Goal: Task Accomplishment & Management: Manage account settings

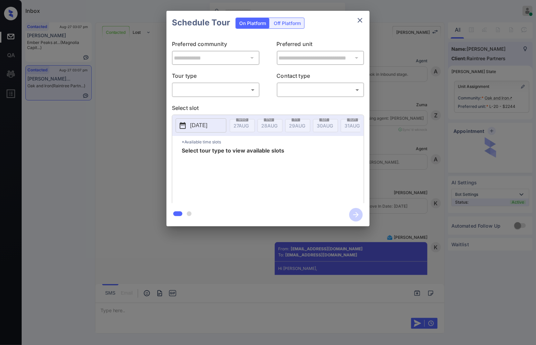
scroll to position [1169, 0]
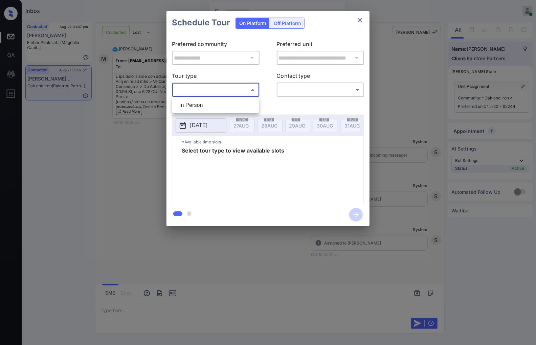
click at [248, 93] on body "Inbox Caroline Dacanay Online Set yourself offline Set yourself on break Profil…" at bounding box center [268, 172] width 536 height 345
drag, startPoint x: 249, startPoint y: 104, endPoint x: 135, endPoint y: 136, distance: 118.7
click at [135, 136] on div "In Person" at bounding box center [268, 172] width 536 height 345
click at [134, 136] on div at bounding box center [268, 172] width 536 height 345
click at [156, 158] on div "**********" at bounding box center [268, 118] width 536 height 237
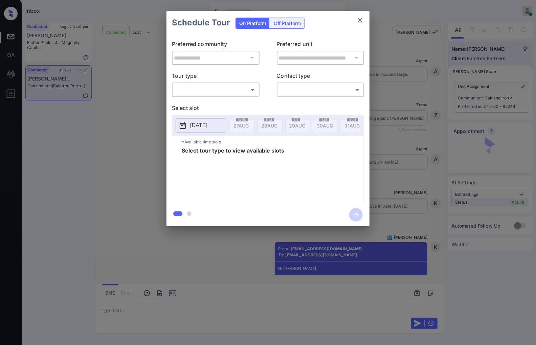
scroll to position [1169, 0]
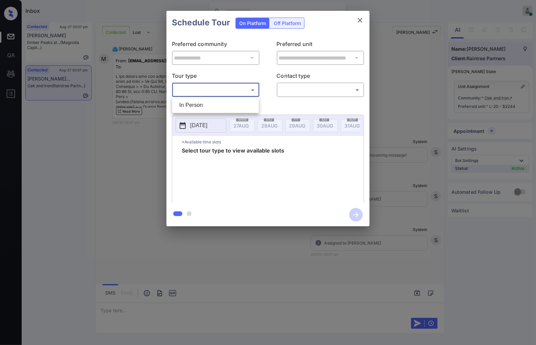
click at [238, 88] on body "Inbox Caroline Dacanay Online Set yourself offline Set yourself on break Profil…" at bounding box center [268, 172] width 536 height 345
click at [237, 108] on li "In Person" at bounding box center [215, 105] width 83 height 12
type input "********"
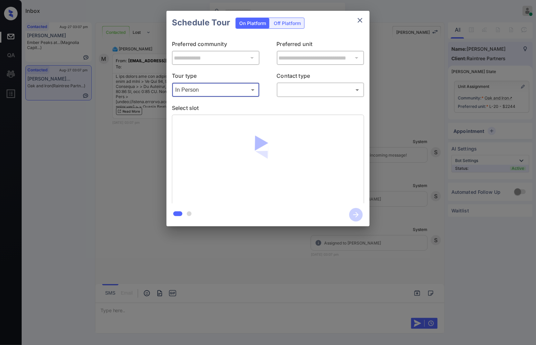
click at [321, 89] on body "Inbox Caroline Dacanay Online Set yourself offline Set yourself on break Profil…" at bounding box center [268, 172] width 536 height 345
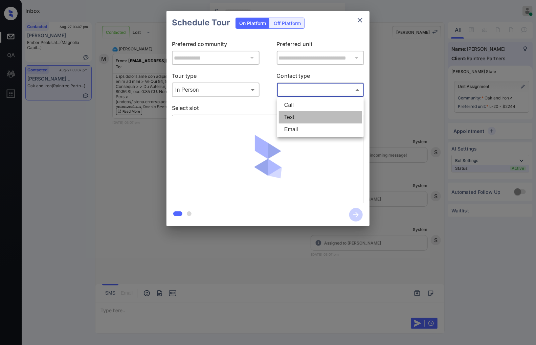
click at [316, 119] on li "Text" at bounding box center [320, 117] width 83 height 12
type input "****"
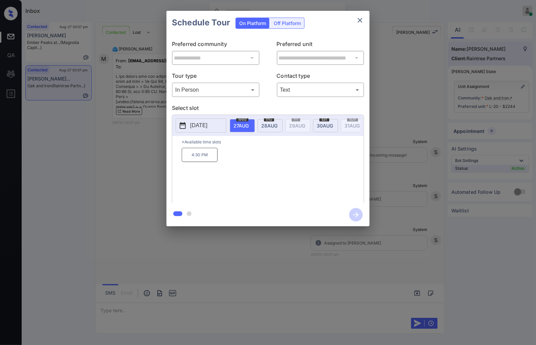
click at [202, 128] on p "2025-08-27" at bounding box center [198, 125] width 17 height 8
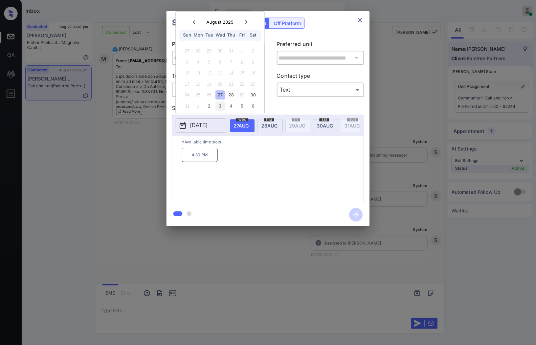
click at [219, 103] on div "3" at bounding box center [219, 105] width 9 height 9
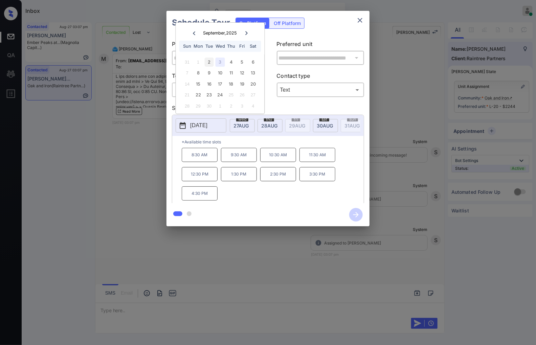
click at [211, 63] on div "2" at bounding box center [209, 61] width 9 height 9
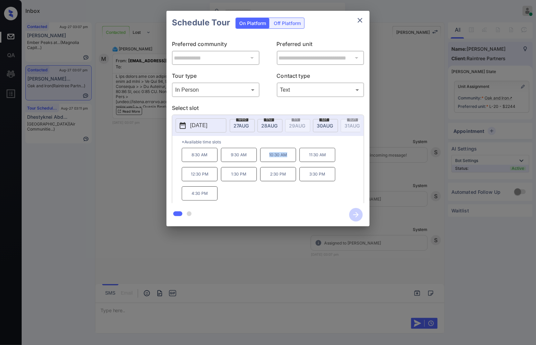
drag, startPoint x: 261, startPoint y: 161, endPoint x: 256, endPoint y: 162, distance: 5.6
click at [256, 162] on div "8:30 AM 9:30 AM 10:30 AM 11:30 AM 12:30 PM 1:30 PM 2:30 PM 3:30 PM 4:30 PM" at bounding box center [273, 175] width 182 height 54
copy div "10:30 AM"
drag, startPoint x: 276, startPoint y: 182, endPoint x: 254, endPoint y: 182, distance: 22.0
click at [254, 182] on div "8:30 AM 9:30 AM 10:30 AM 11:30 AM 12:30 PM 1:30 PM 2:30 PM 3:30 PM 4:30 PM" at bounding box center [273, 175] width 182 height 54
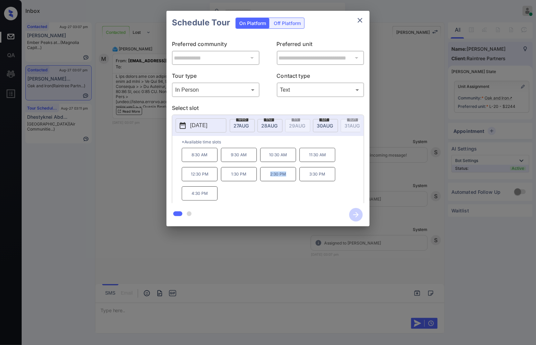
copy div "2:30 PM"
drag, startPoint x: 208, startPoint y: 199, endPoint x: 186, endPoint y: 199, distance: 21.6
click at [186, 199] on p "4:30 PM" at bounding box center [200, 193] width 36 height 14
copy p "4:30 PM"
drag, startPoint x: 165, startPoint y: 249, endPoint x: 164, endPoint y: 258, distance: 9.9
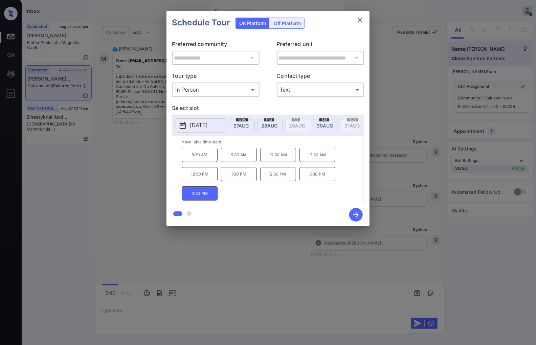
click at [164, 258] on div at bounding box center [268, 172] width 536 height 345
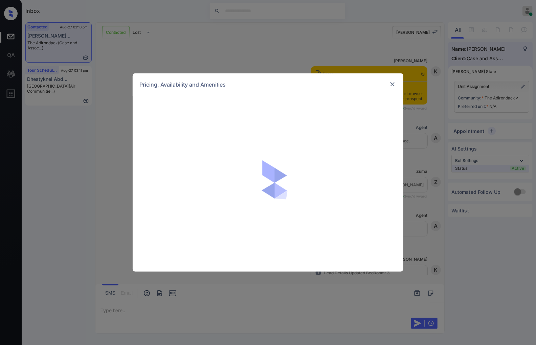
scroll to position [1221, 0]
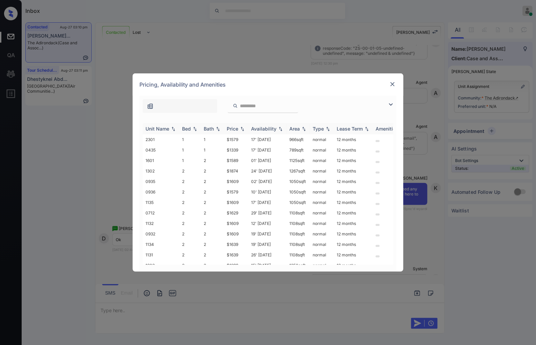
click at [244, 128] on img at bounding box center [242, 128] width 7 height 5
drag, startPoint x: 244, startPoint y: 138, endPoint x: 226, endPoint y: 137, distance: 17.9
click at [226, 137] on td "$1339" at bounding box center [236, 139] width 24 height 10
copy td "$1339"
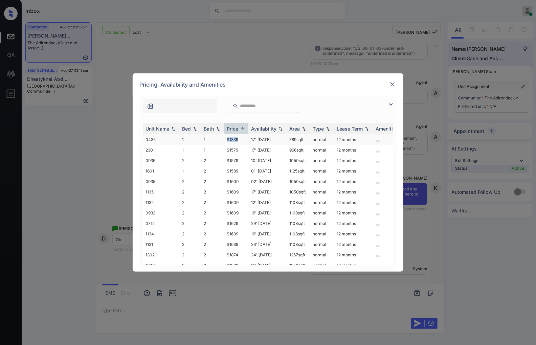
click at [246, 138] on td "$1339" at bounding box center [236, 139] width 24 height 10
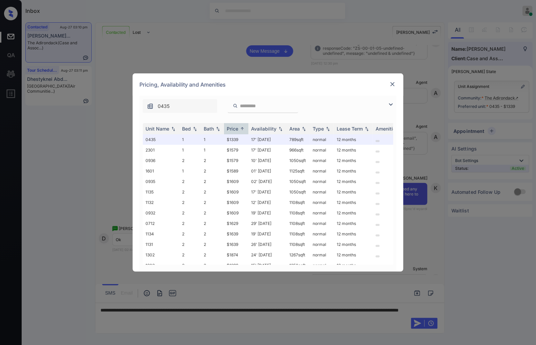
click at [394, 85] on img at bounding box center [392, 84] width 7 height 7
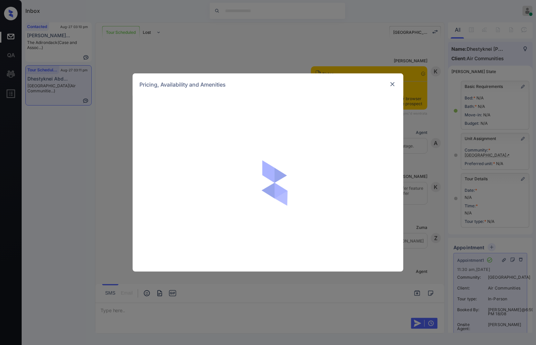
scroll to position [2030, 0]
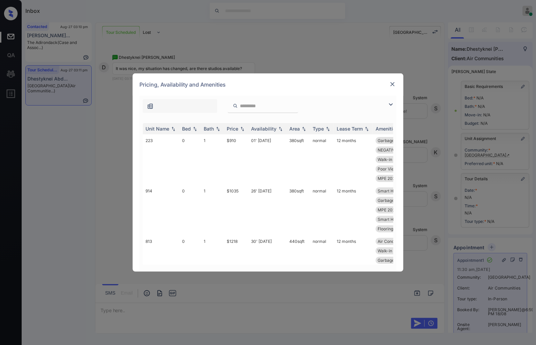
click at [392, 82] on img at bounding box center [392, 84] width 7 height 7
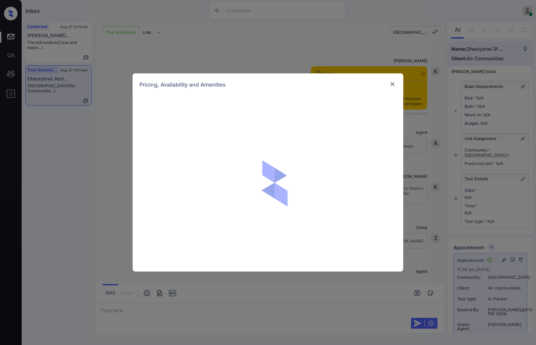
scroll to position [1541, 0]
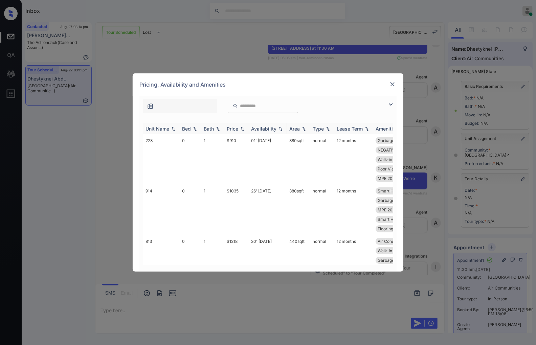
click at [245, 127] on img at bounding box center [242, 128] width 7 height 5
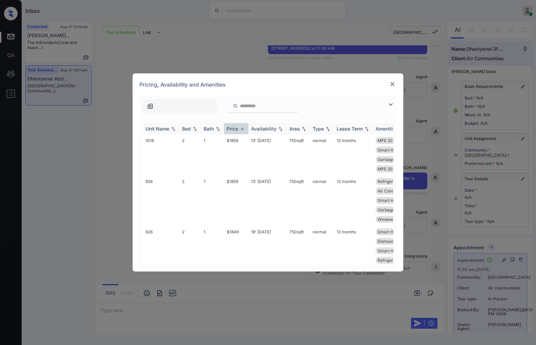
click at [245, 127] on img at bounding box center [242, 128] width 7 height 5
drag, startPoint x: 234, startPoint y: 140, endPoint x: 223, endPoint y: 139, distance: 11.6
click at [223, 139] on tr "223 0 1 $910 01' Aug 25 380 sqft normal 12 months Garbage disposa... MPE 2024 L…" at bounding box center [319, 159] width 353 height 50
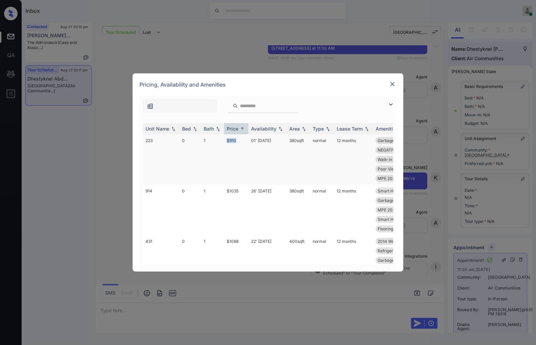
copy tr "$910"
click at [282, 153] on td "01' Aug 25" at bounding box center [267, 159] width 38 height 50
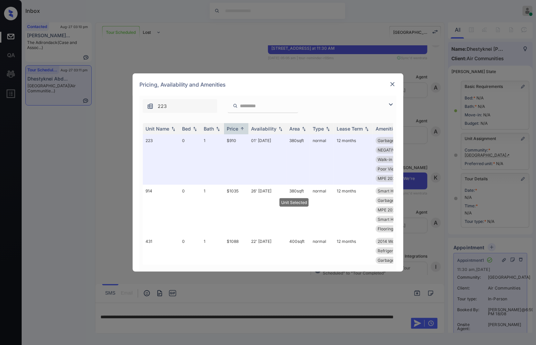
click at [393, 85] on img at bounding box center [392, 84] width 7 height 7
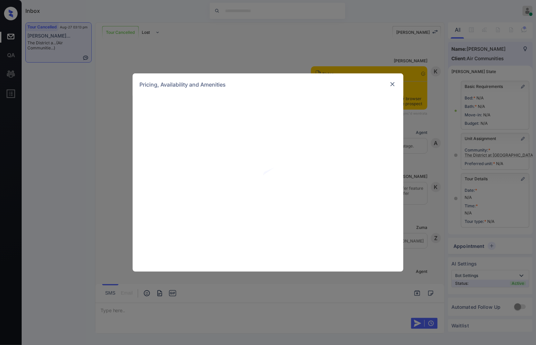
scroll to position [5, 0]
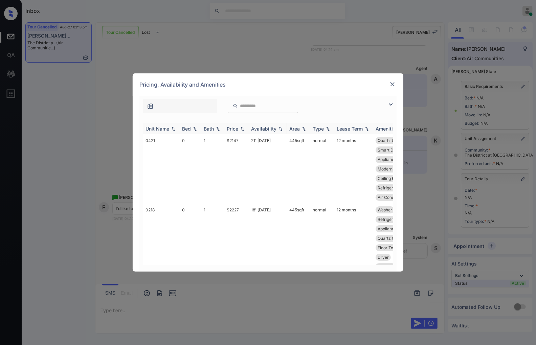
click at [244, 129] on img at bounding box center [242, 128] width 7 height 5
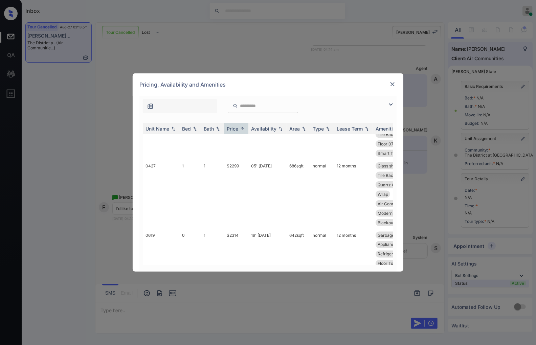
scroll to position [413, 0]
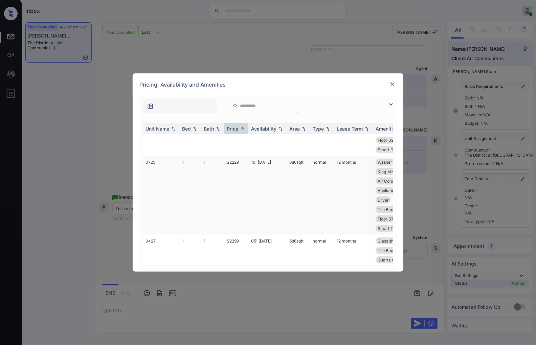
click at [235, 176] on td "$2229" at bounding box center [236, 195] width 24 height 79
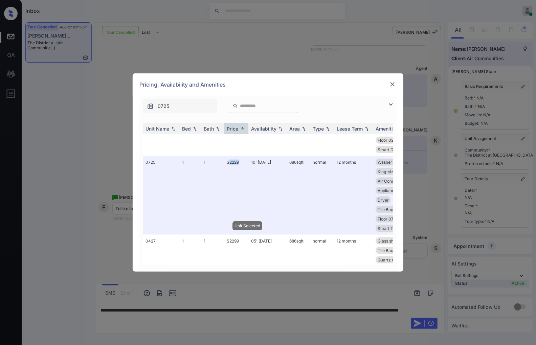
click at [391, 83] on img at bounding box center [392, 84] width 7 height 7
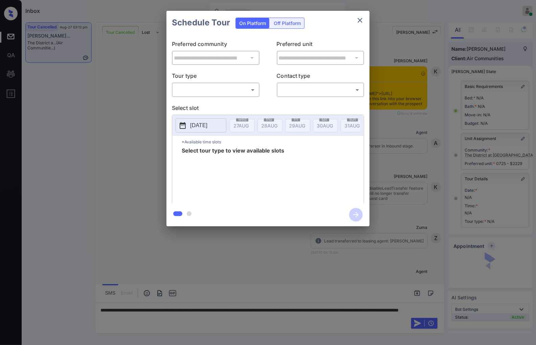
scroll to position [5, 0]
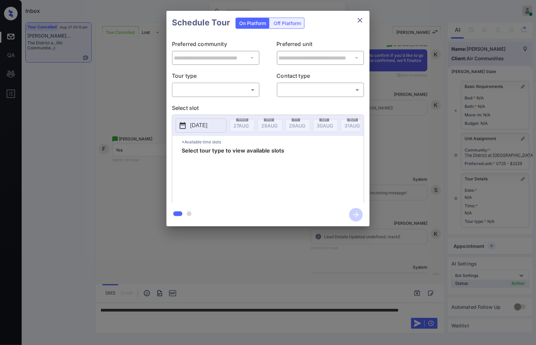
click at [227, 91] on body "Inbox Caroline Dacanay Online Set yourself offline Set yourself on break Profil…" at bounding box center [268, 172] width 536 height 345
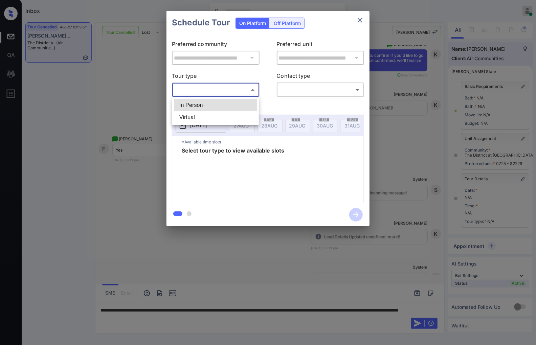
click at [231, 106] on li "In Person" at bounding box center [215, 105] width 83 height 12
type input "********"
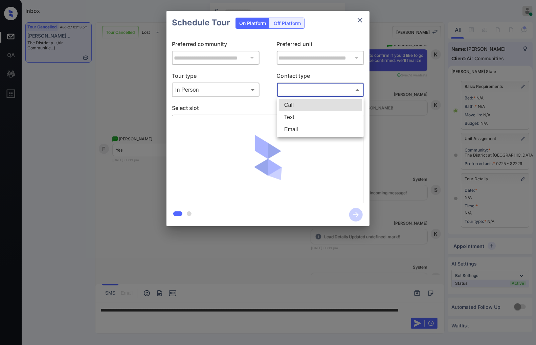
click at [321, 87] on body "Inbox Caroline Dacanay Online Set yourself offline Set yourself on break Profil…" at bounding box center [268, 172] width 536 height 345
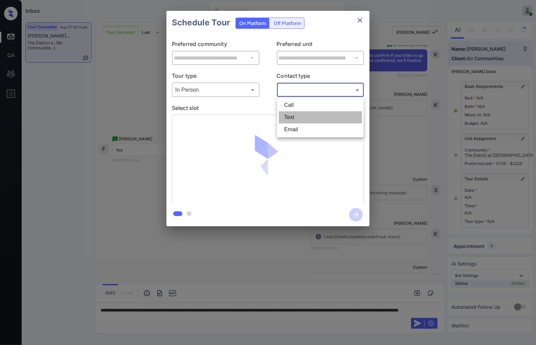
click at [312, 117] on li "Text" at bounding box center [320, 117] width 83 height 12
type input "****"
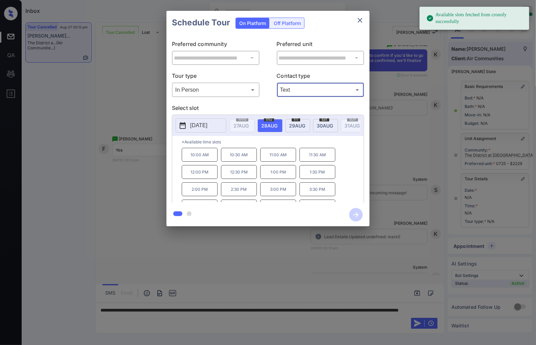
click at [299, 124] on span "29 AUG" at bounding box center [297, 126] width 16 height 6
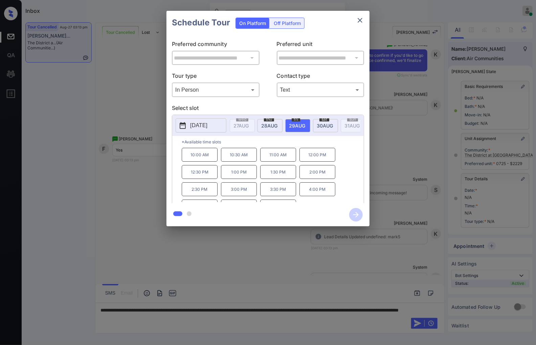
click at [173, 188] on div "*Available time slots 10:00 AM 10:30 AM 11:00 AM 12:00 PM 12:30 PM 1:00 PM 1:30…" at bounding box center [267, 170] width 191 height 69
click at [142, 188] on div "**********" at bounding box center [268, 118] width 536 height 237
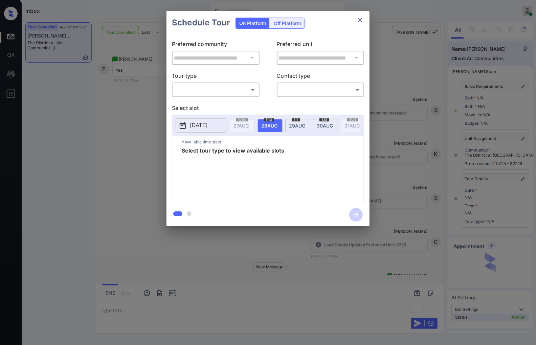
scroll to position [5, 0]
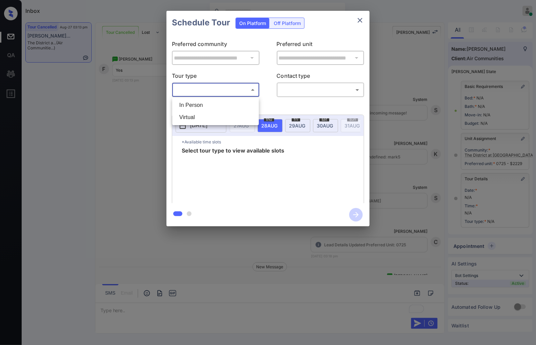
click at [234, 90] on body "Inbox Caroline Dacanay Online Set yourself offline Set yourself on break Profil…" at bounding box center [268, 172] width 536 height 345
click at [236, 99] on li "In Person" at bounding box center [215, 105] width 83 height 12
type input "********"
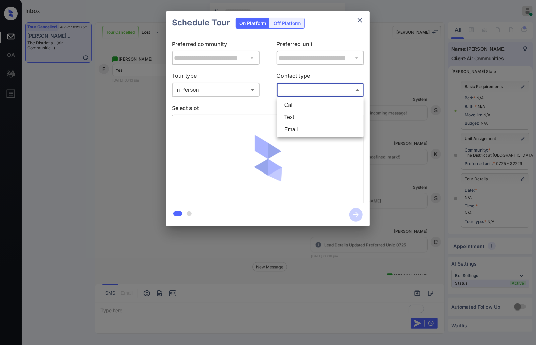
click at [302, 89] on body "Inbox Caroline Dacanay Online Set yourself offline Set yourself on break Profil…" at bounding box center [268, 172] width 536 height 345
click at [299, 122] on li "Text" at bounding box center [320, 117] width 83 height 12
type input "****"
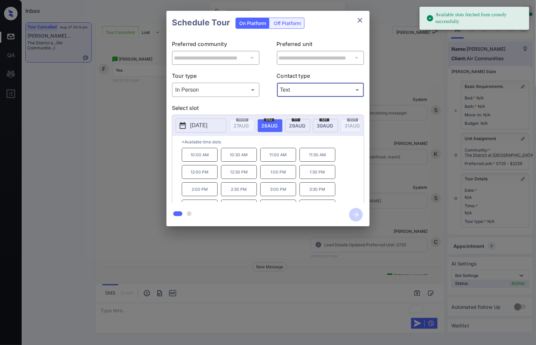
click at [300, 126] on span "29 AUG" at bounding box center [297, 126] width 16 height 6
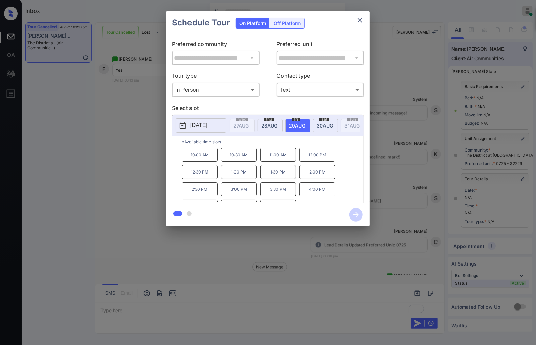
click at [207, 179] on p "12:30 PM" at bounding box center [200, 172] width 36 height 14
click at [354, 217] on icon "button" at bounding box center [356, 215] width 14 height 14
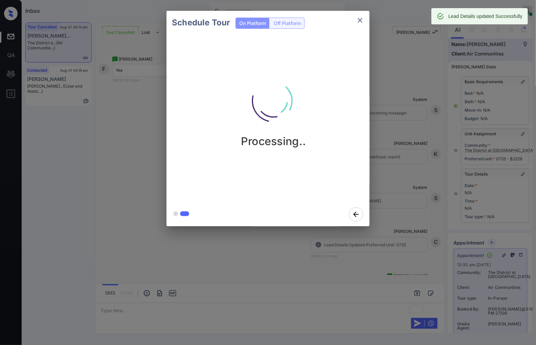
click at [394, 219] on div "Schedule Tour On Platform Off Platform Processing.." at bounding box center [268, 118] width 536 height 237
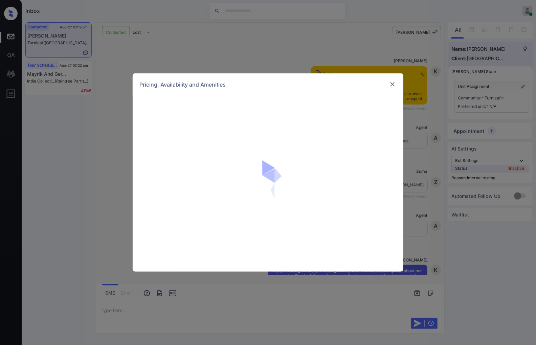
scroll to position [1677, 0]
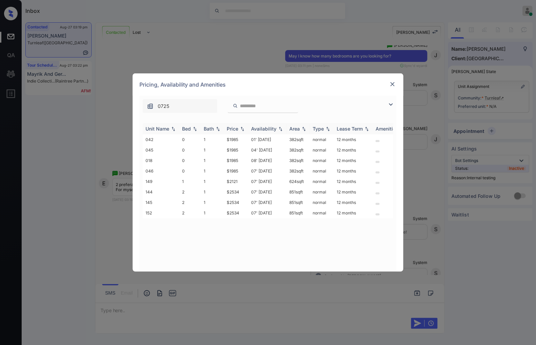
click at [242, 127] on img at bounding box center [242, 128] width 7 height 5
drag, startPoint x: 234, startPoint y: 190, endPoint x: 218, endPoint y: 190, distance: 15.2
click at [218, 190] on tr "144 2 1 $2534 07' [DATE] 851 sqft normal 12 months" at bounding box center [319, 192] width 353 height 10
drag, startPoint x: 245, startPoint y: 190, endPoint x: 224, endPoint y: 190, distance: 21.0
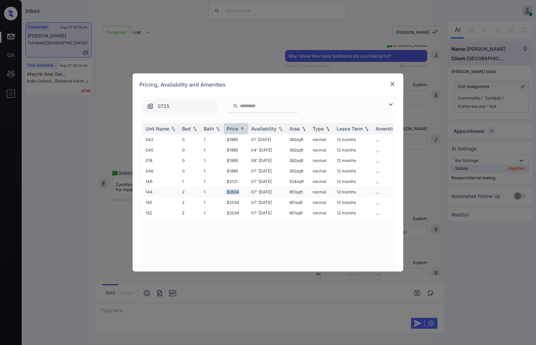
click at [224, 190] on td "$2534" at bounding box center [236, 192] width 24 height 10
copy td "$2534"
click at [218, 187] on td "1" at bounding box center [212, 192] width 23 height 10
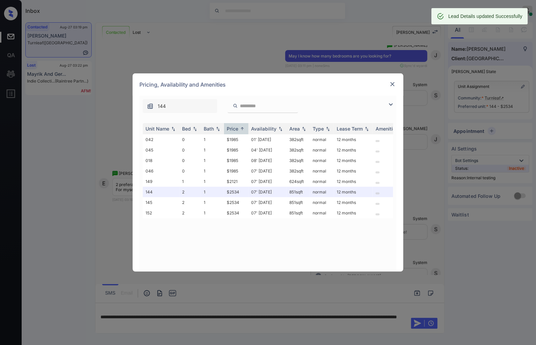
click at [391, 83] on img at bounding box center [392, 84] width 7 height 7
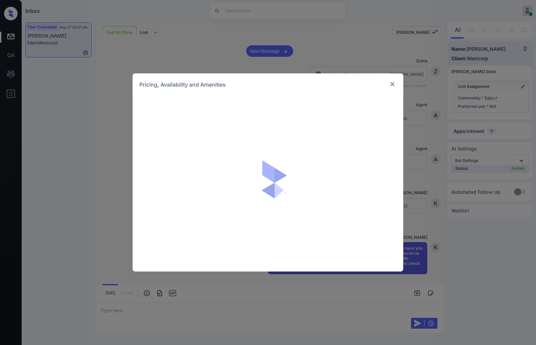
scroll to position [342, 0]
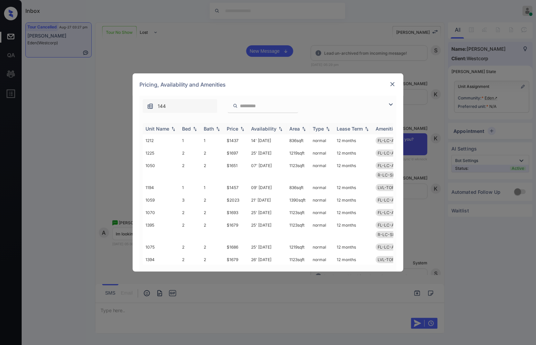
click at [242, 130] on img at bounding box center [242, 128] width 7 height 5
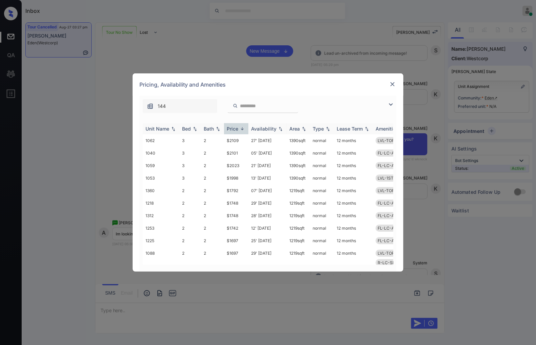
click at [242, 130] on img at bounding box center [242, 128] width 7 height 5
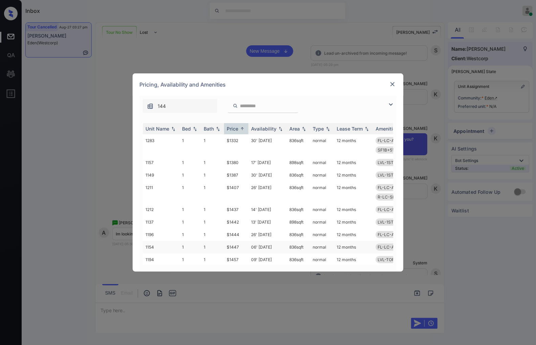
scroll to position [113, 0]
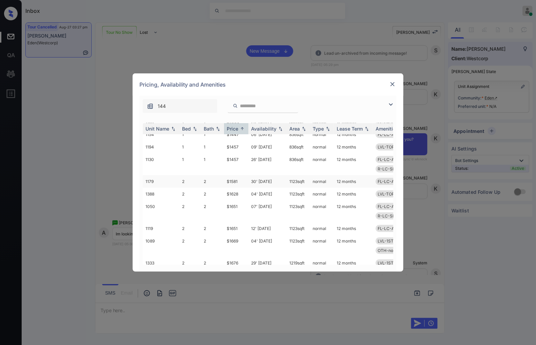
click at [234, 175] on td "$1581" at bounding box center [236, 181] width 24 height 13
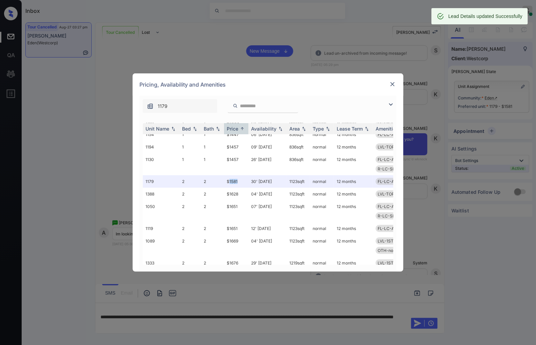
click at [391, 84] on img at bounding box center [392, 84] width 7 height 7
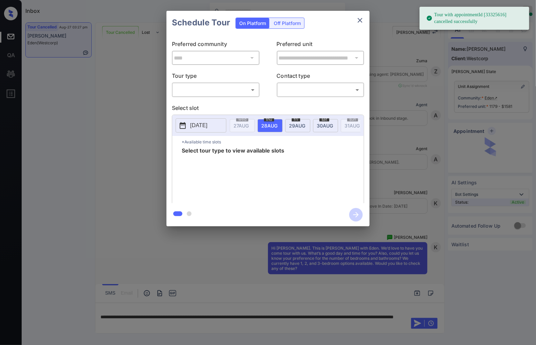
scroll to position [342, 0]
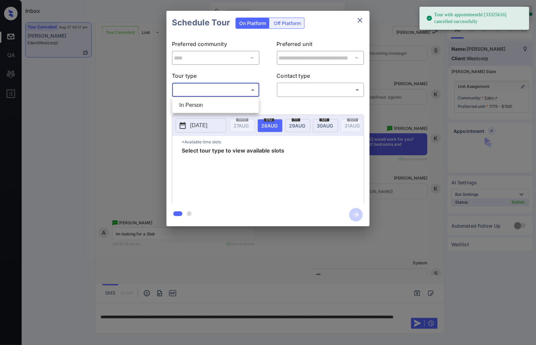
click at [254, 90] on body "Tour with appointmentId [33325616] cancelled successfully Inbox [PERSON_NAME] O…" at bounding box center [268, 172] width 536 height 345
click at [239, 102] on li "In Person" at bounding box center [215, 105] width 83 height 12
type input "********"
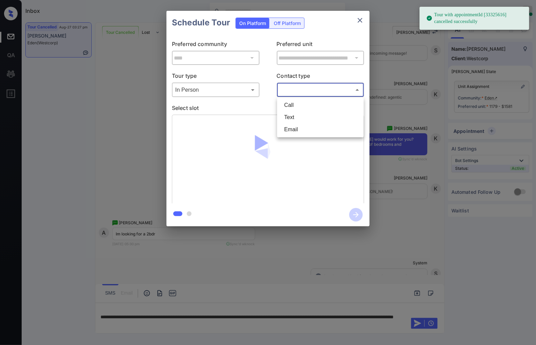
click at [305, 89] on body "Tour with appointmentId [33325616] cancelled successfully Inbox [PERSON_NAME] O…" at bounding box center [268, 172] width 536 height 345
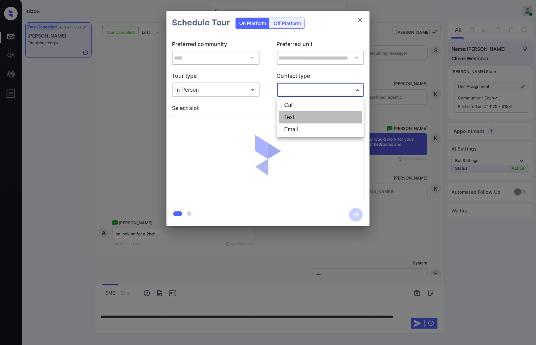
click at [302, 114] on li "Text" at bounding box center [320, 117] width 83 height 12
type input "****"
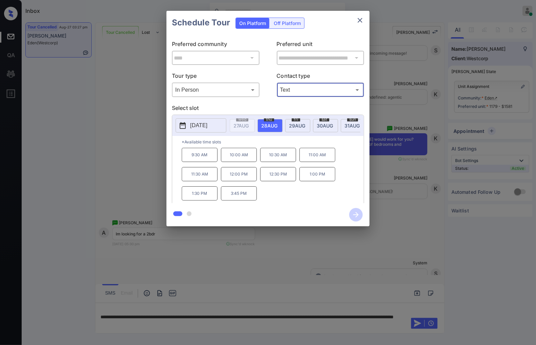
click at [398, 182] on div "**********" at bounding box center [268, 118] width 536 height 237
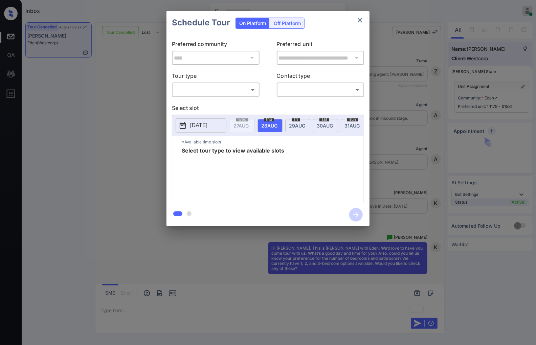
scroll to position [3216, 0]
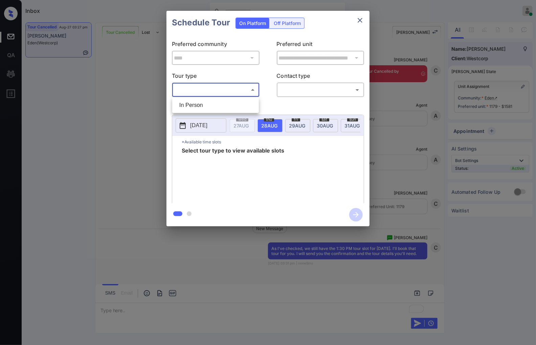
click at [248, 95] on body "Inbox [PERSON_NAME] Online Set yourself offline Set yourself on break Profile S…" at bounding box center [268, 172] width 536 height 345
click at [241, 107] on li "In Person" at bounding box center [215, 105] width 83 height 12
type input "********"
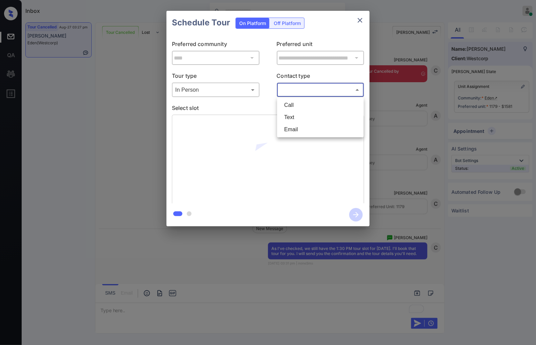
click at [304, 87] on body "Inbox Caroline Dacanay Online Set yourself offline Set yourself on break Profil…" at bounding box center [268, 172] width 536 height 345
click at [293, 118] on li "Text" at bounding box center [320, 117] width 83 height 12
type input "****"
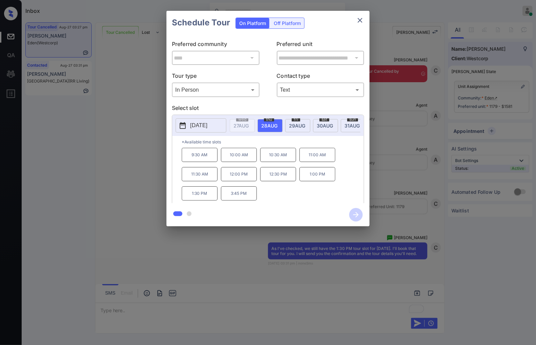
click at [195, 200] on p "1:30 PM" at bounding box center [200, 193] width 36 height 14
click at [351, 214] on icon "button" at bounding box center [356, 215] width 14 height 14
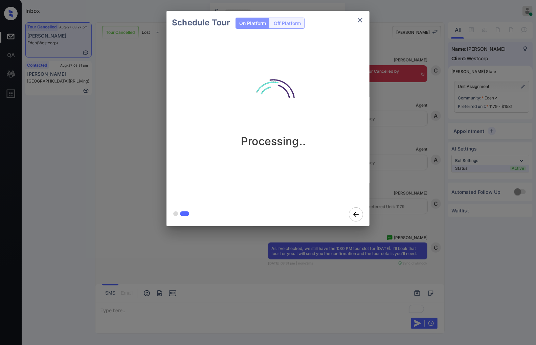
scroll to position [3360, 0]
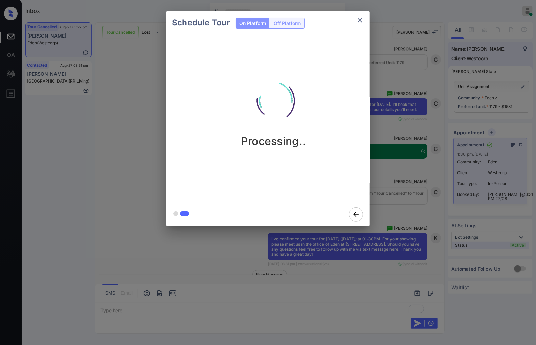
click at [421, 188] on div "Schedule Tour On Platform Off Platform Processing.." at bounding box center [268, 118] width 536 height 237
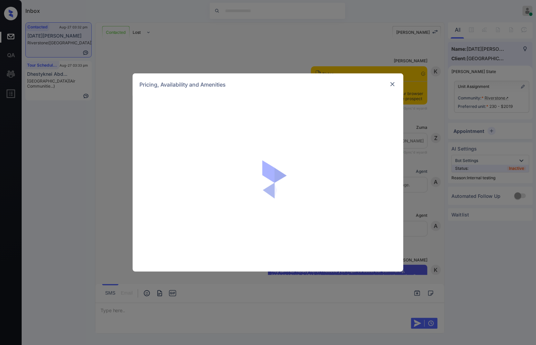
scroll to position [1451, 0]
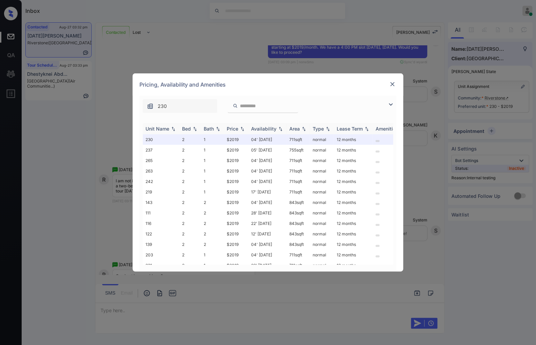
click at [243, 129] on img at bounding box center [242, 128] width 7 height 5
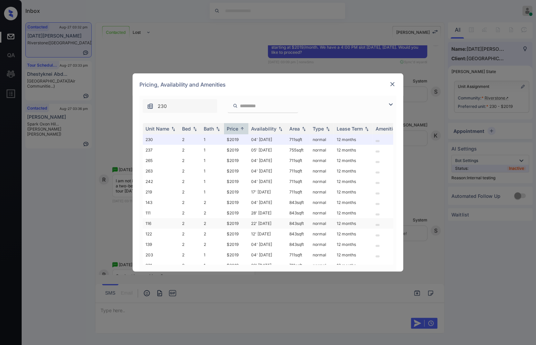
scroll to position [29, 0]
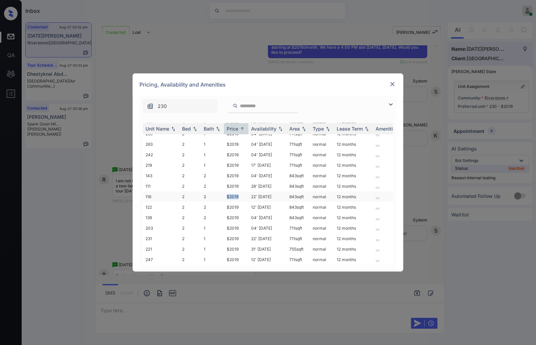
drag, startPoint x: 236, startPoint y: 197, endPoint x: 225, endPoint y: 194, distance: 11.6
click at [225, 194] on td "$2019" at bounding box center [236, 196] width 24 height 10
copy td "$2019"
click at [250, 193] on td "22' Aug 25" at bounding box center [267, 196] width 38 height 10
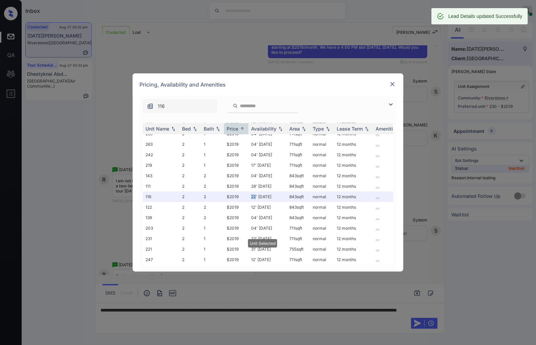
click at [393, 86] on img at bounding box center [392, 84] width 7 height 7
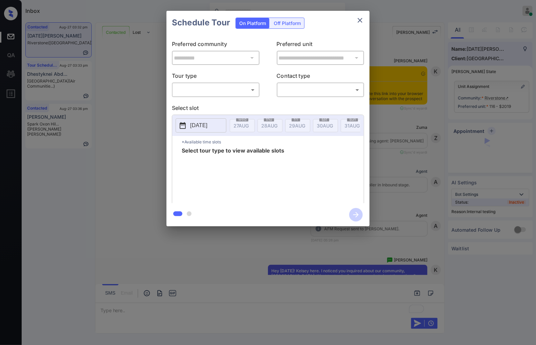
scroll to position [2029, 0]
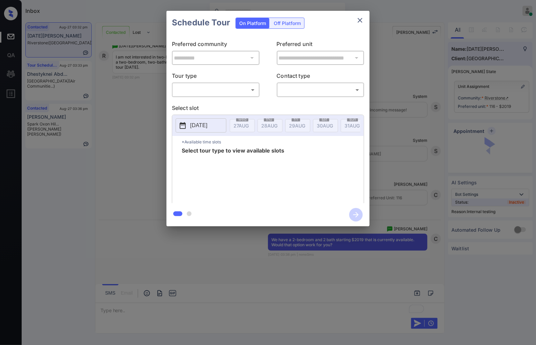
click at [245, 90] on body "Inbox Caroline Dacanay Online Set yourself offline Set yourself on break Profil…" at bounding box center [268, 172] width 536 height 345
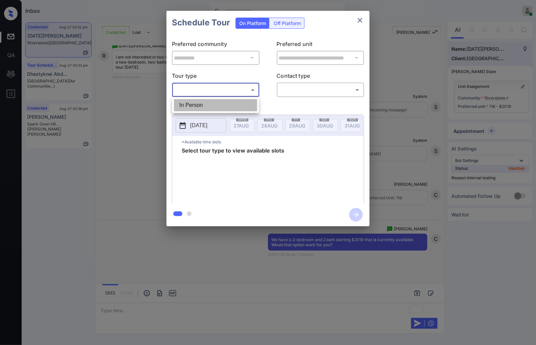
click at [245, 103] on li "In Person" at bounding box center [215, 105] width 83 height 12
type input "********"
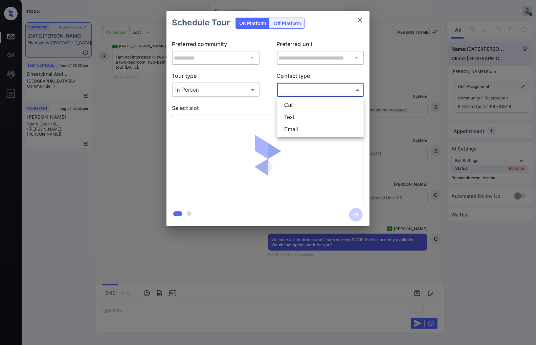
click at [292, 94] on body "Inbox Caroline Dacanay Online Set yourself offline Set yourself on break Profil…" at bounding box center [268, 172] width 536 height 345
click at [293, 112] on li "Text" at bounding box center [320, 117] width 83 height 12
type input "****"
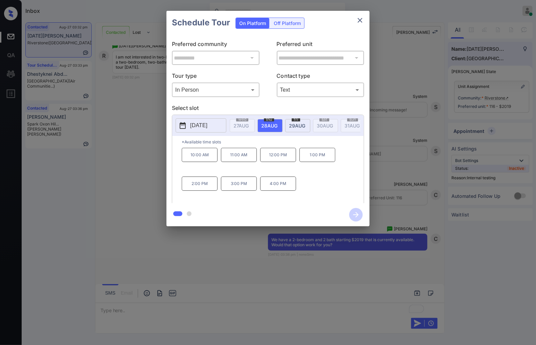
click at [186, 305] on div at bounding box center [268, 172] width 536 height 345
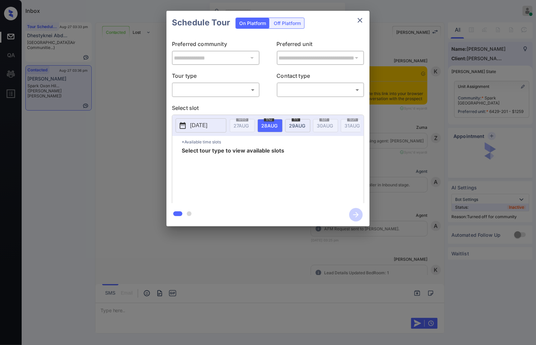
scroll to position [242, 0]
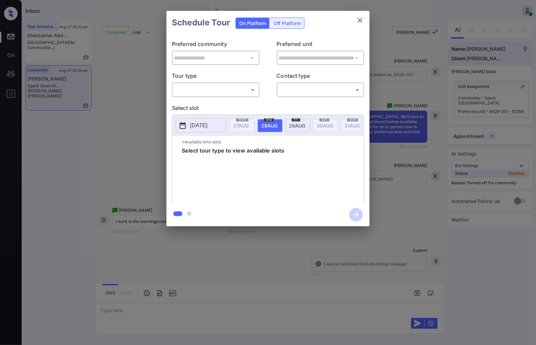
click at [234, 85] on body "Inbox Caroline Dacanay Online Set yourself offline Set yourself on break Profil…" at bounding box center [268, 172] width 536 height 345
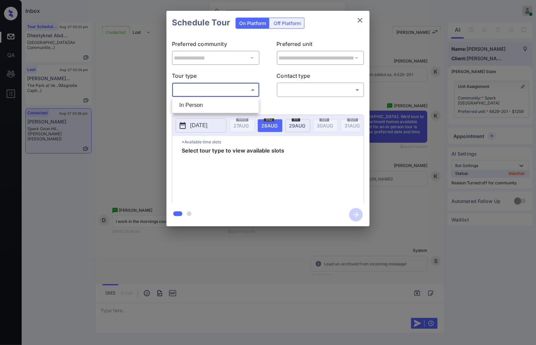
click at [238, 104] on li "In Person" at bounding box center [215, 105] width 83 height 12
type input "********"
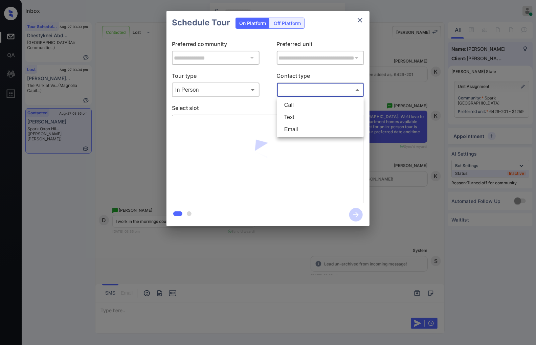
click at [295, 86] on body "Inbox Caroline Dacanay Online Set yourself offline Set yourself on break Profil…" at bounding box center [268, 172] width 536 height 345
click at [301, 124] on li "Email" at bounding box center [320, 129] width 83 height 12
type input "*****"
click at [301, 124] on div "Call Text Email" at bounding box center [268, 172] width 536 height 345
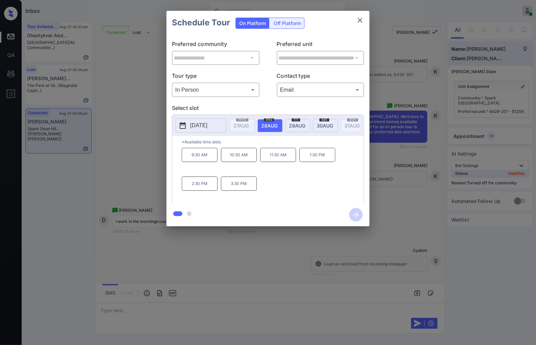
click at [246, 229] on div "**********" at bounding box center [268, 118] width 536 height 237
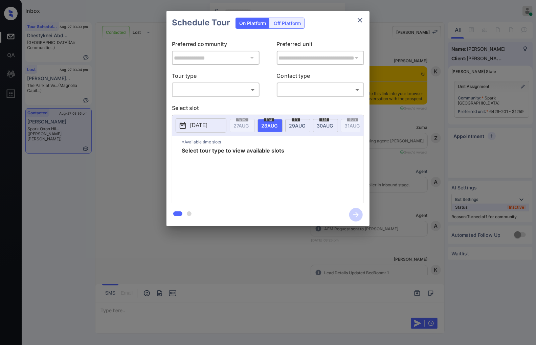
scroll to position [242, 0]
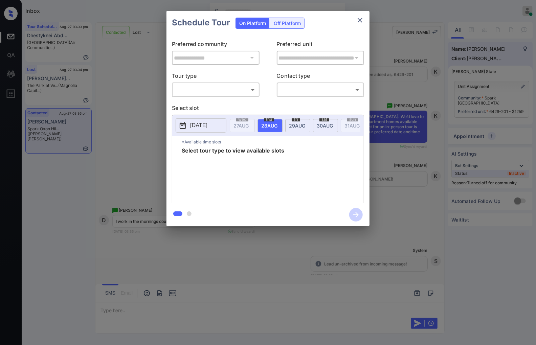
click at [219, 94] on body "Inbox [PERSON_NAME] Online Set yourself offline Set yourself on break Profile S…" at bounding box center [268, 172] width 536 height 345
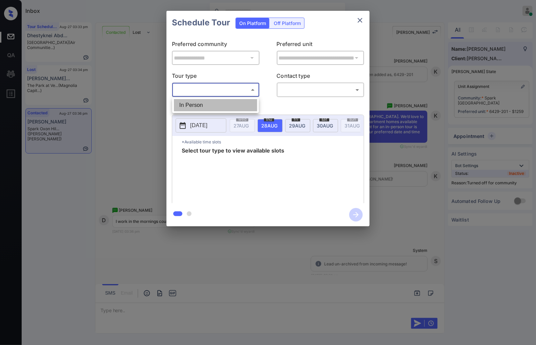
click at [220, 105] on li "In Person" at bounding box center [215, 105] width 83 height 12
type input "********"
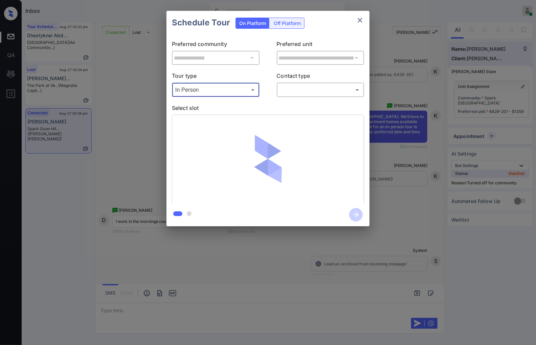
click at [312, 90] on body "Inbox [PERSON_NAME] Online Set yourself offline Set yourself on break Profile S…" at bounding box center [268, 172] width 536 height 345
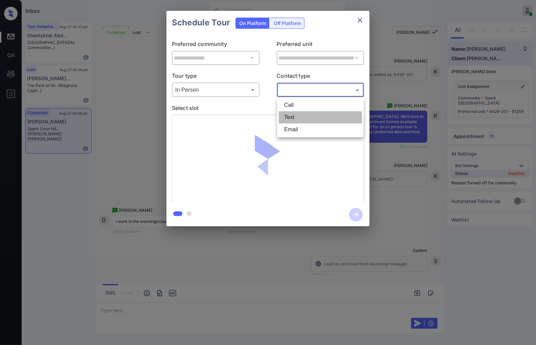
click at [302, 114] on li "Text" at bounding box center [320, 117] width 83 height 12
type input "****"
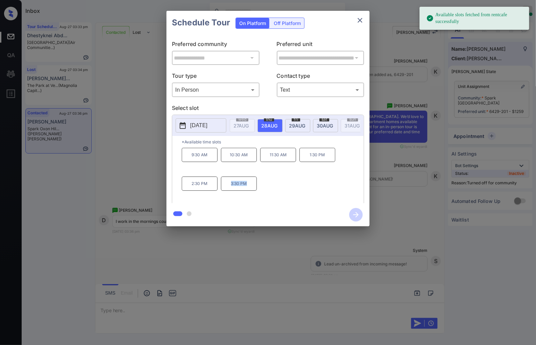
drag, startPoint x: 252, startPoint y: 192, endPoint x: 229, endPoint y: 191, distance: 23.0
click at [229, 191] on p "3:30 PM" at bounding box center [239, 184] width 36 height 14
copy p "3:30 PM"
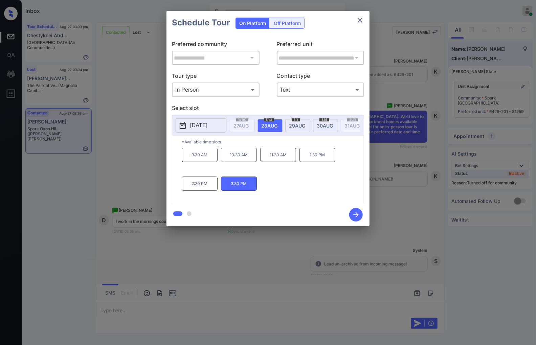
click at [227, 252] on div at bounding box center [268, 172] width 536 height 345
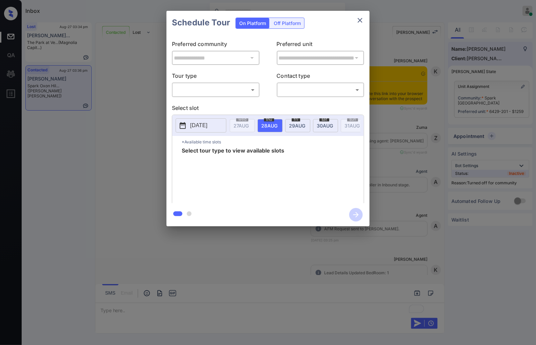
click at [225, 93] on body "Inbox Caroline Dacanay Online Set yourself offline Set yourself on break Profil…" at bounding box center [268, 172] width 536 height 345
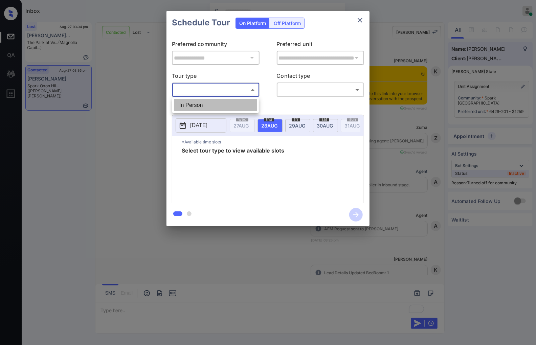
click at [227, 109] on li "In Person" at bounding box center [215, 105] width 83 height 12
type input "********"
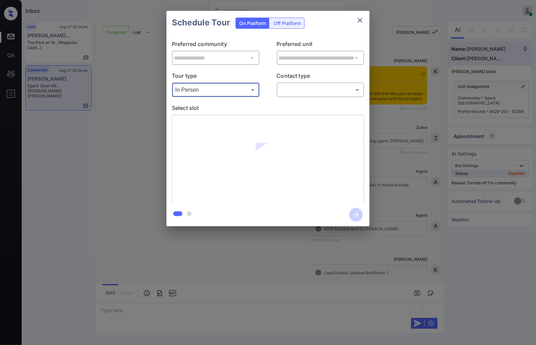
scroll to position [620, 0]
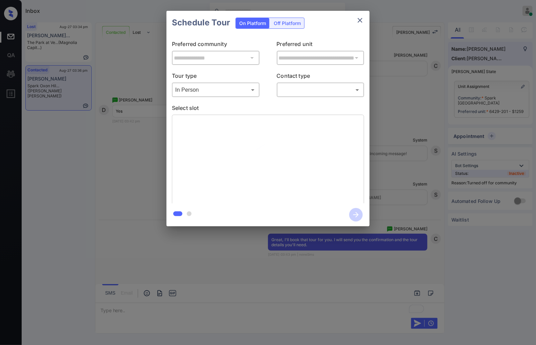
click at [303, 96] on div "​ ​" at bounding box center [321, 90] width 88 height 15
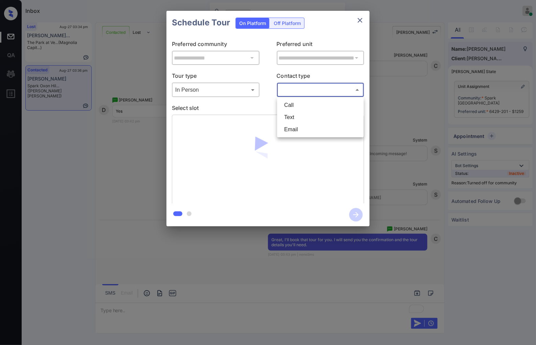
click at [306, 91] on body "Inbox Caroline Dacanay Online Set yourself offline Set yourself on break Profil…" at bounding box center [268, 172] width 536 height 345
drag, startPoint x: 293, startPoint y: 126, endPoint x: 294, endPoint y: 119, distance: 6.6
click at [294, 119] on ul "Call Text Email" at bounding box center [320, 117] width 87 height 40
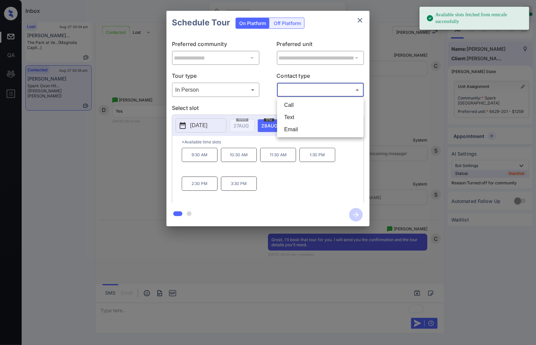
click at [295, 117] on li "Text" at bounding box center [320, 117] width 83 height 12
type input "****"
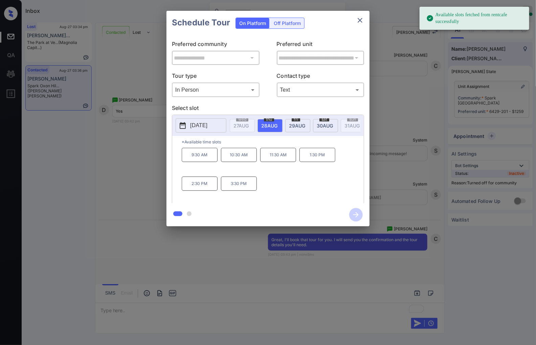
click at [241, 187] on p "3:30 PM" at bounding box center [239, 184] width 36 height 14
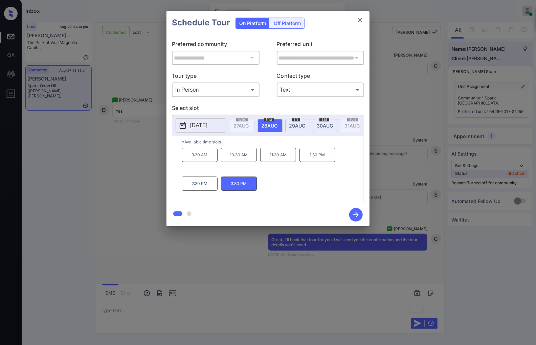
click at [359, 218] on icon "button" at bounding box center [356, 215] width 14 height 14
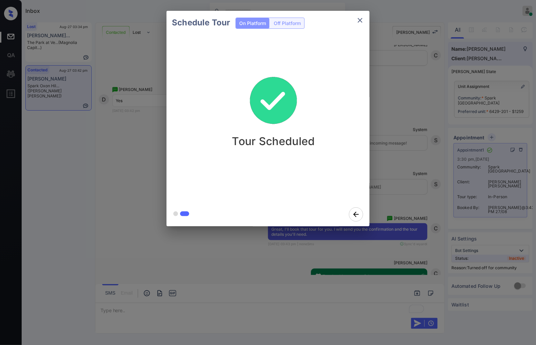
click at [437, 214] on div "Schedule Tour On Platform Off Platform Tour Scheduled" at bounding box center [268, 118] width 536 height 237
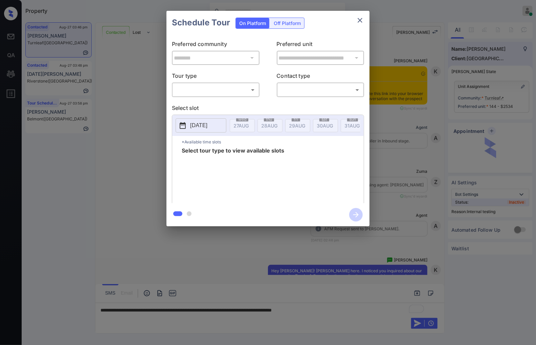
scroll to position [1973, 0]
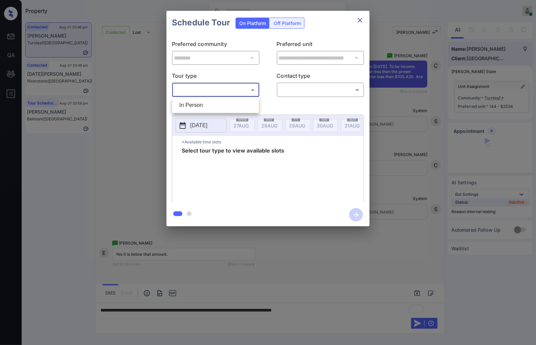
click at [230, 90] on body "Property Caroline Dacanay Online Set yourself offline Set yourself on break Pro…" at bounding box center [268, 172] width 536 height 345
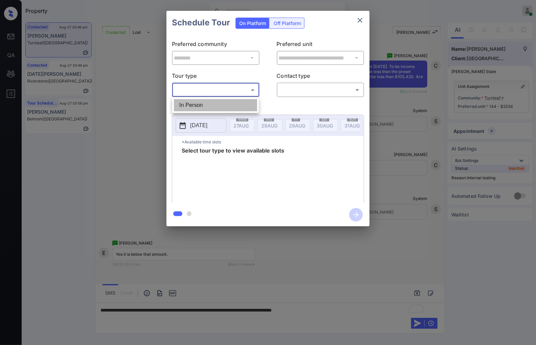
click at [223, 107] on li "In Person" at bounding box center [215, 105] width 83 height 12
type input "********"
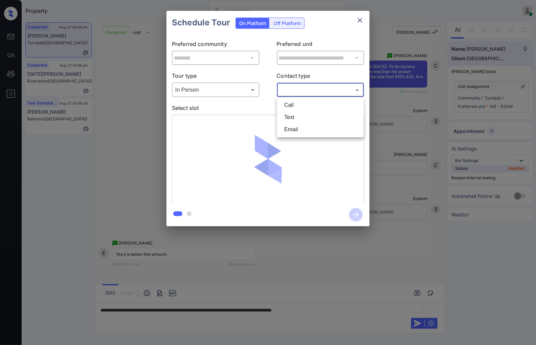
click at [312, 90] on body "Property Caroline Dacanay Online Set yourself offline Set yourself on break Pro…" at bounding box center [268, 172] width 536 height 345
click at [302, 116] on li "Text" at bounding box center [320, 117] width 83 height 12
type input "****"
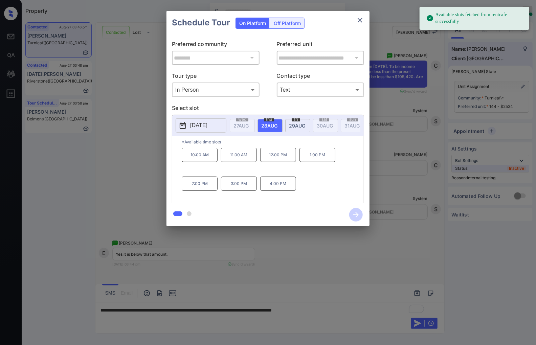
click at [301, 124] on span "[DATE]" at bounding box center [297, 126] width 16 height 6
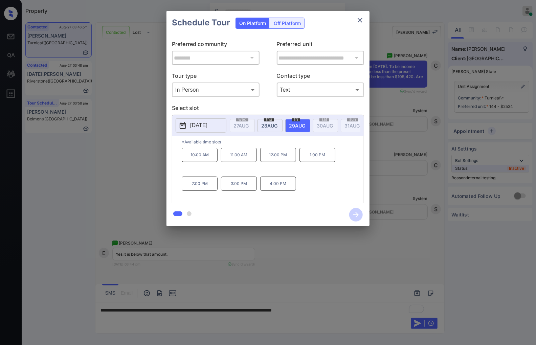
click at [207, 125] on p "[DATE]" at bounding box center [198, 125] width 17 height 8
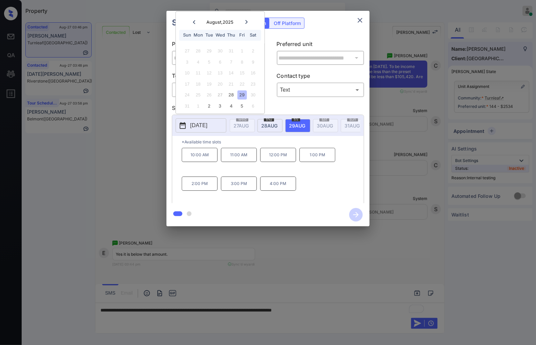
click at [247, 21] on icon at bounding box center [246, 22] width 2 height 4
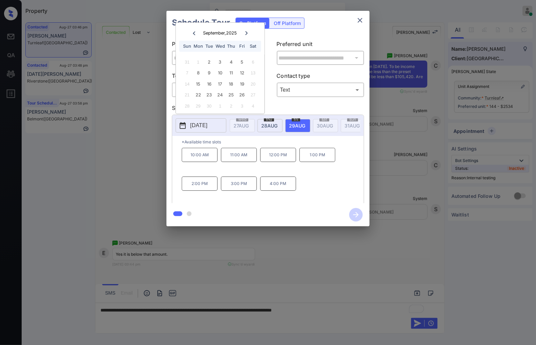
click at [193, 31] on icon at bounding box center [194, 33] width 4 height 4
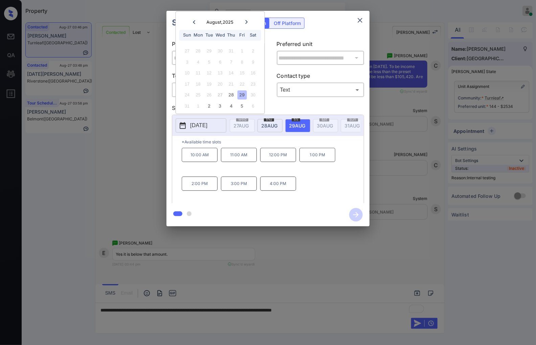
click at [223, 262] on div at bounding box center [268, 172] width 536 height 345
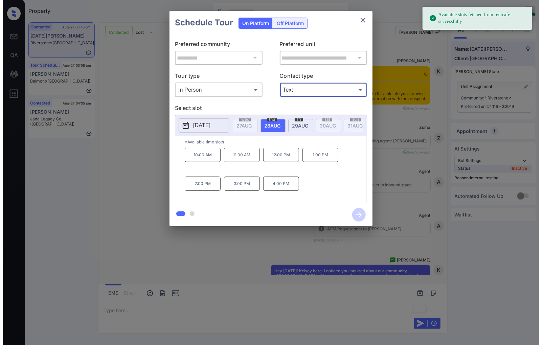
scroll to position [2381, 0]
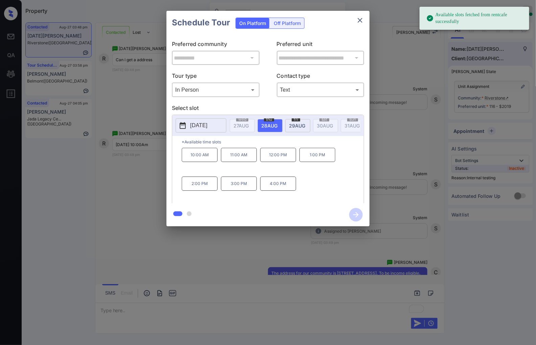
click at [203, 161] on p "10:00 AM" at bounding box center [200, 155] width 36 height 14
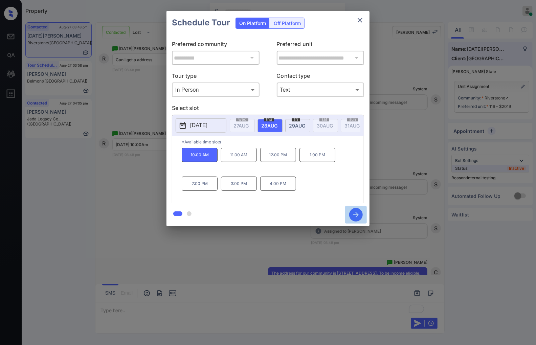
click at [354, 215] on icon "button" at bounding box center [356, 215] width 14 height 14
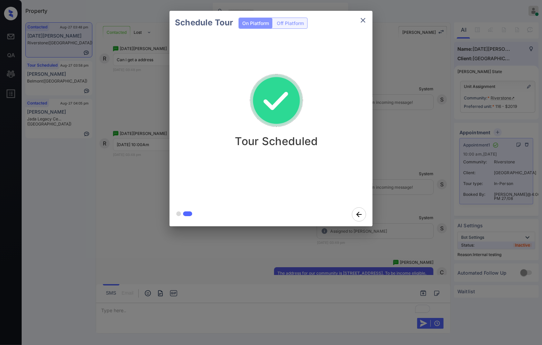
click at [381, 109] on div "Schedule Tour On Platform Off Platform Tour Scheduled" at bounding box center [271, 118] width 542 height 237
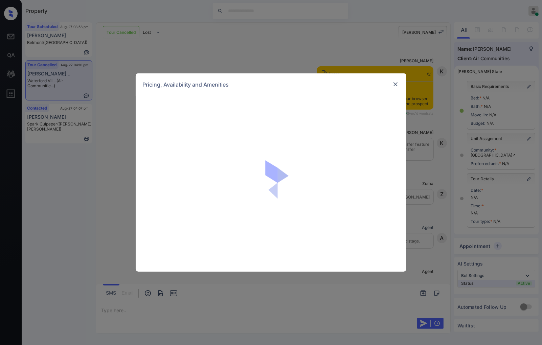
scroll to position [371, 0]
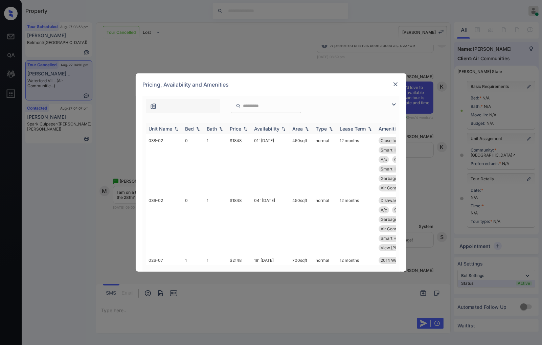
click at [246, 128] on img at bounding box center [245, 128] width 7 height 5
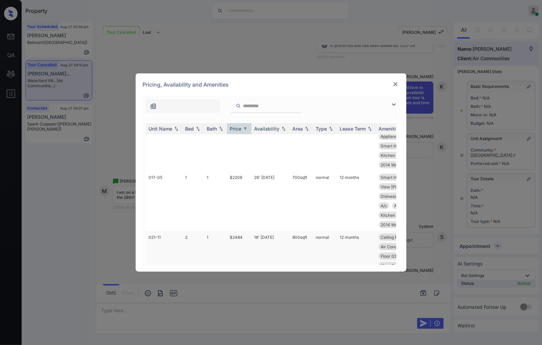
scroll to position [827, 0]
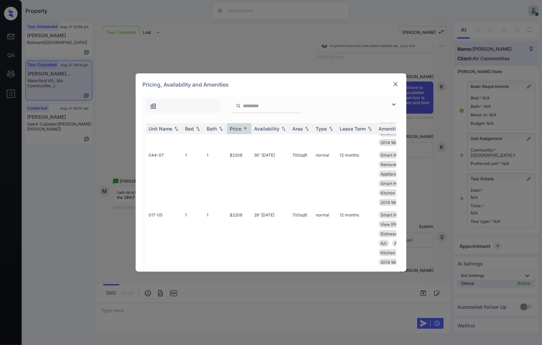
click at [224, 269] on td "1" at bounding box center [215, 299] width 23 height 60
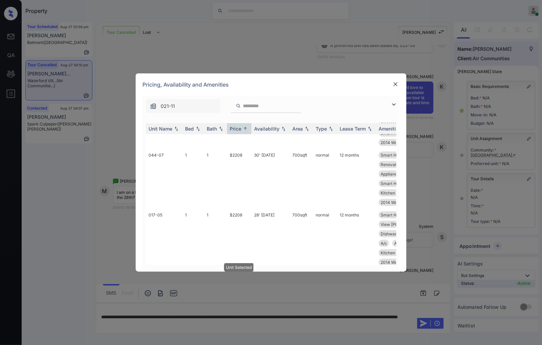
click at [396, 84] on img at bounding box center [395, 84] width 7 height 7
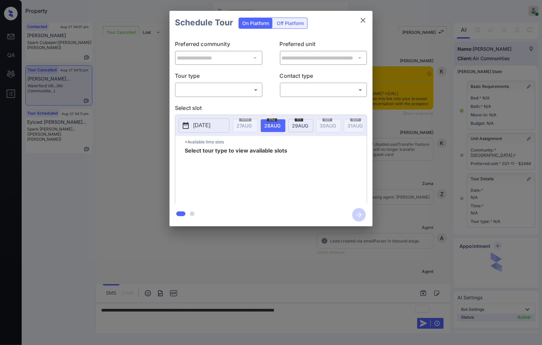
scroll to position [2682, 0]
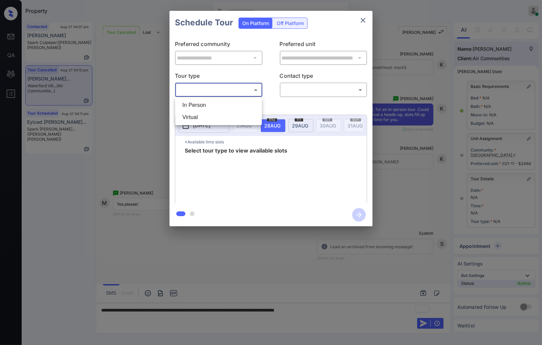
click at [244, 93] on body "Property [PERSON_NAME] Online Set yourself offline Set yourself on break Profil…" at bounding box center [271, 172] width 542 height 345
click at [241, 105] on li "In Person" at bounding box center [218, 105] width 83 height 12
type input "********"
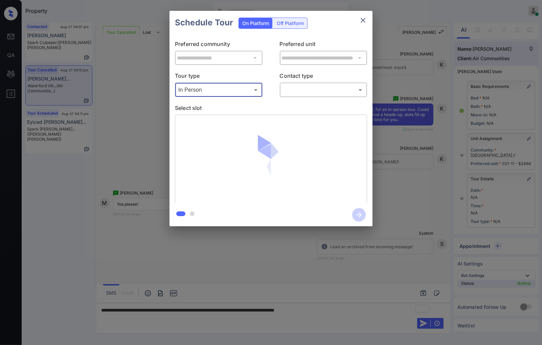
click at [292, 91] on body "Property [PERSON_NAME] Online Set yourself offline Set yourself on break Profil…" at bounding box center [271, 172] width 542 height 345
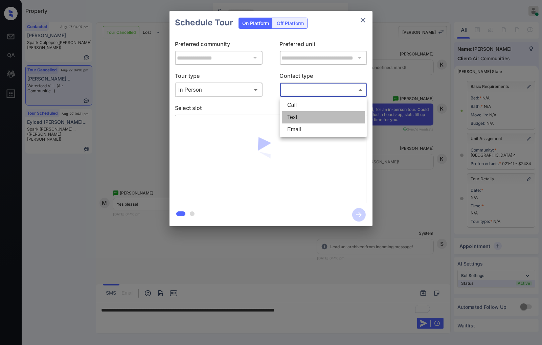
click at [305, 117] on li "Text" at bounding box center [323, 117] width 83 height 12
type input "****"
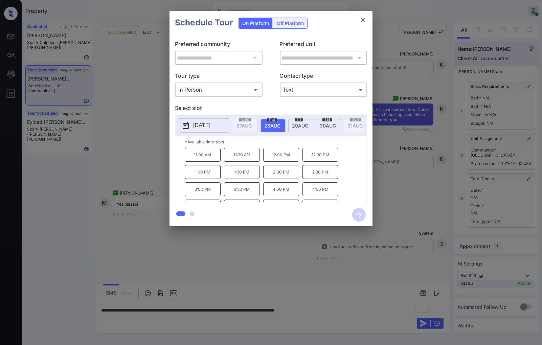
click at [304, 126] on span "[DATE]" at bounding box center [300, 126] width 16 height 6
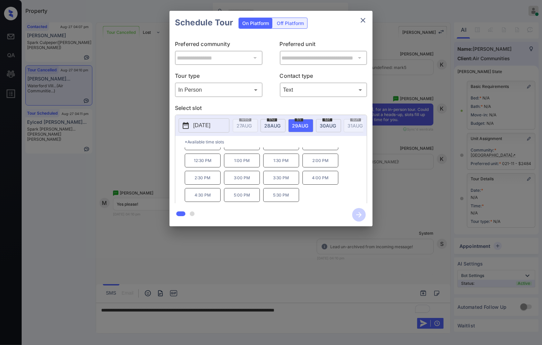
click at [245, 268] on div at bounding box center [271, 172] width 542 height 345
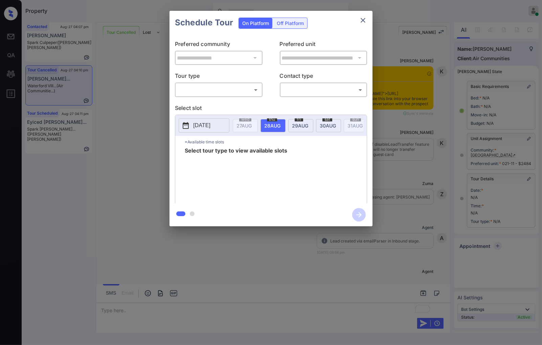
scroll to position [2682, 0]
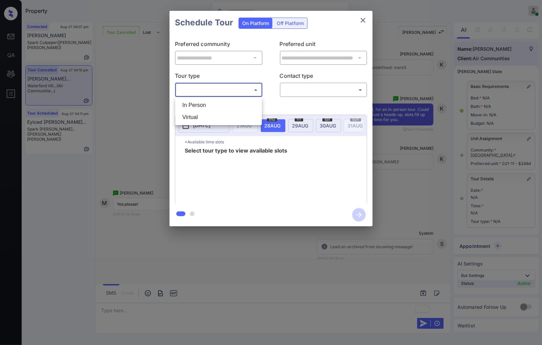
click at [232, 87] on body "Property [PERSON_NAME] Online Set yourself offline Set yourself on break Profil…" at bounding box center [271, 172] width 542 height 345
click at [237, 105] on li "In Person" at bounding box center [218, 105] width 83 height 12
type input "********"
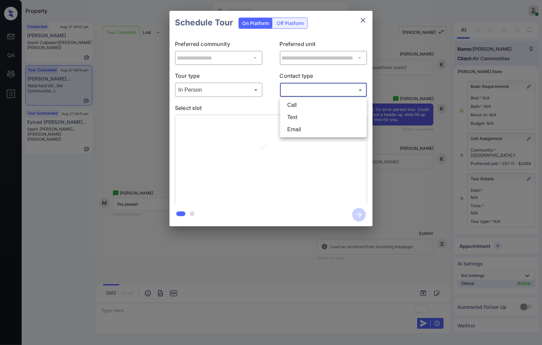
click at [294, 93] on body "Property Caroline Dacanay Online Set yourself offline Set yourself on break Pro…" at bounding box center [271, 172] width 542 height 345
click at [301, 122] on li "Text" at bounding box center [323, 117] width 83 height 12
type input "****"
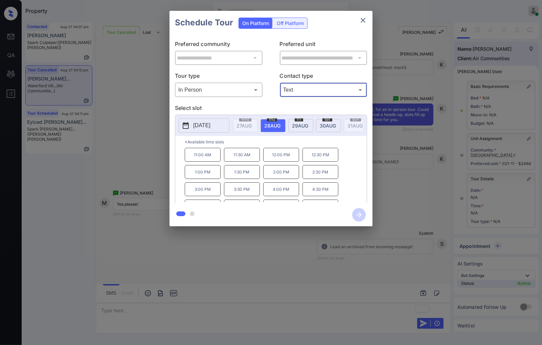
click at [299, 121] on div "fri 29 AUG" at bounding box center [300, 125] width 25 height 13
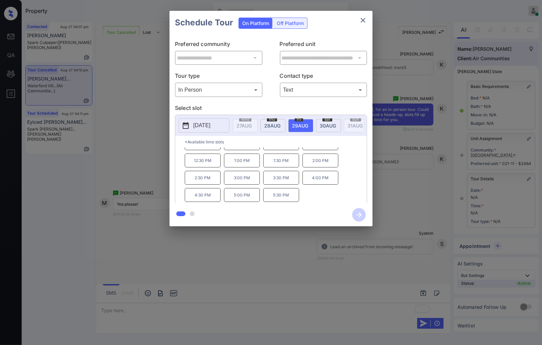
click at [212, 197] on p "4:30 PM" at bounding box center [203, 195] width 36 height 14
click at [360, 218] on icon "button" at bounding box center [359, 215] width 14 height 14
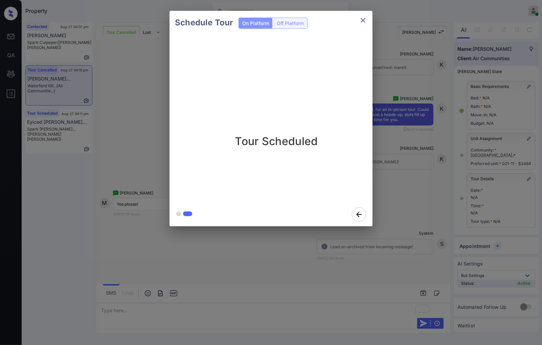
click at [145, 123] on div "Schedule Tour On Platform Off Platform Tour Scheduled" at bounding box center [271, 118] width 542 height 237
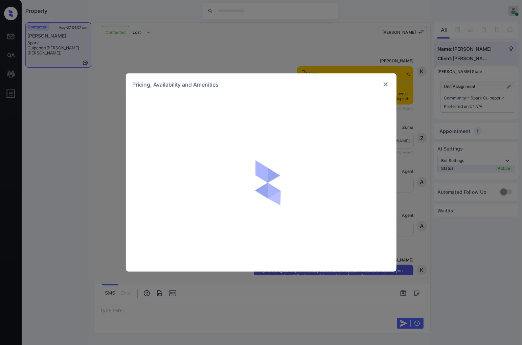
scroll to position [166, 0]
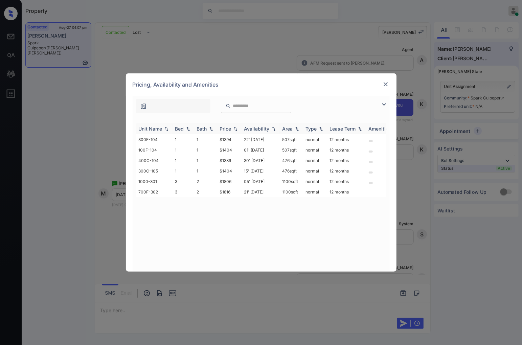
click at [235, 129] on img at bounding box center [235, 128] width 7 height 5
drag, startPoint x: 234, startPoint y: 139, endPoint x: 214, endPoint y: 139, distance: 19.6
click at [214, 139] on tr "400C-104 1 1 $1389 30' Sep 25 476 sqft normal 12 months" at bounding box center [312, 139] width 353 height 10
copy tr "$1389"
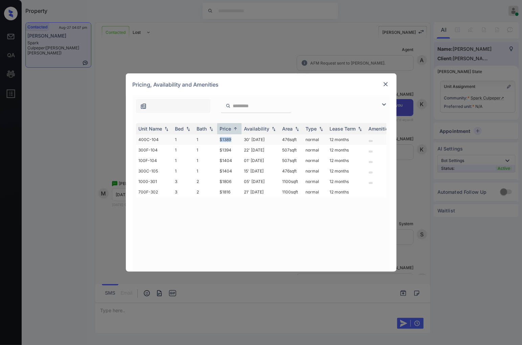
click at [228, 140] on td "$1389" at bounding box center [229, 139] width 24 height 10
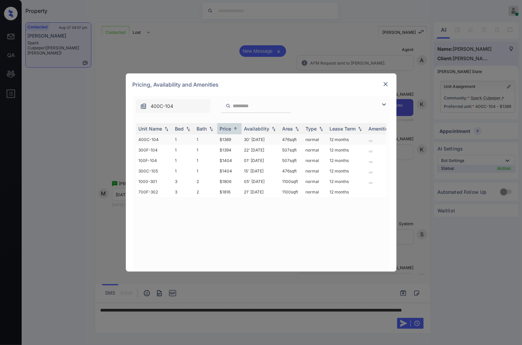
click at [254, 135] on td "30' Sep 25" at bounding box center [260, 139] width 38 height 10
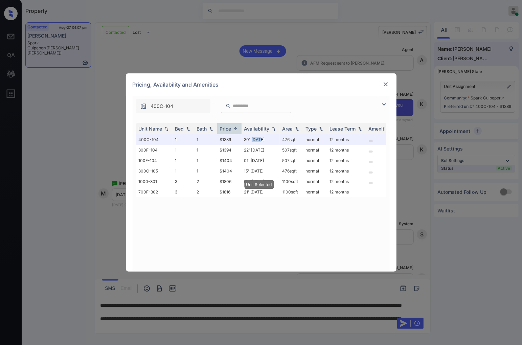
click at [386, 83] on img at bounding box center [385, 84] width 7 height 7
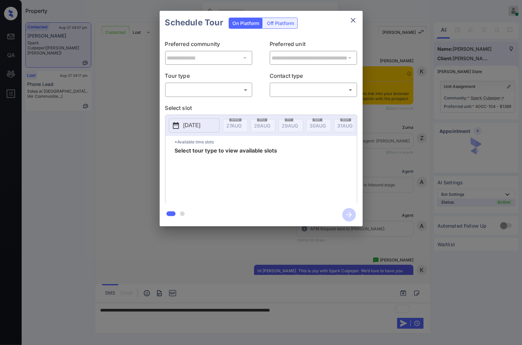
scroll to position [999, 0]
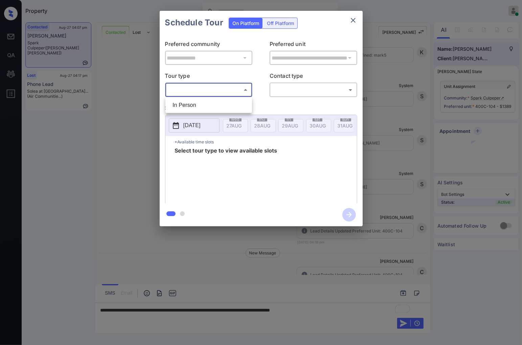
click at [226, 88] on body "Property [PERSON_NAME] Online Set yourself offline Set yourself on break Profil…" at bounding box center [261, 172] width 522 height 345
click at [233, 105] on li "In Person" at bounding box center [208, 105] width 83 height 12
type input "********"
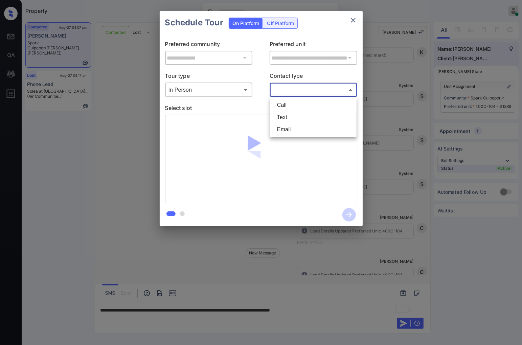
click at [299, 87] on body "Property [PERSON_NAME] Online Set yourself offline Set yourself on break Profil…" at bounding box center [261, 172] width 522 height 345
click at [283, 113] on li "Text" at bounding box center [313, 117] width 83 height 12
type input "****"
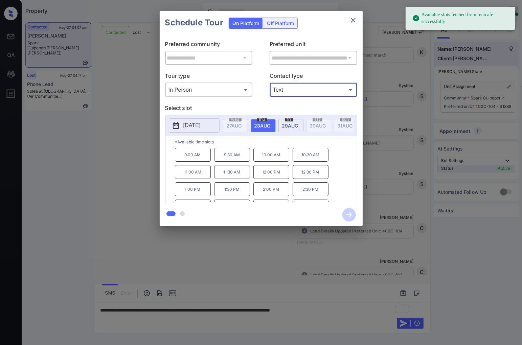
click at [190, 127] on p "[DATE]" at bounding box center [191, 125] width 17 height 8
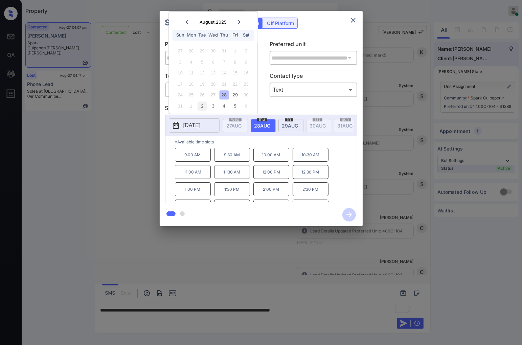
click at [205, 105] on div "2" at bounding box center [202, 105] width 9 height 9
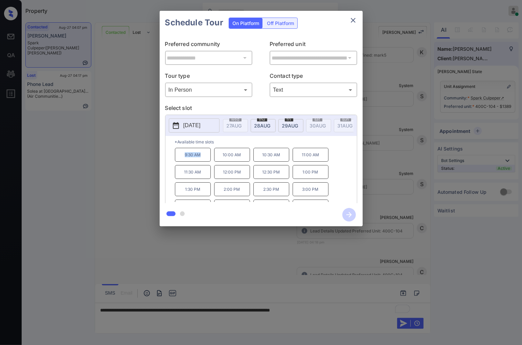
drag, startPoint x: 204, startPoint y: 161, endPoint x: 179, endPoint y: 160, distance: 25.0
click at [179, 160] on p "9:30 AM" at bounding box center [193, 155] width 36 height 14
copy p "9:30 AM"
click at [346, 310] on div at bounding box center [261, 172] width 522 height 345
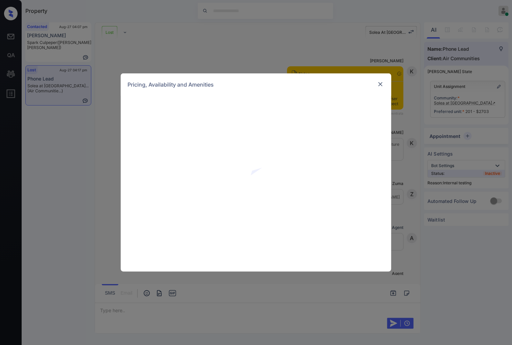
scroll to position [1801, 0]
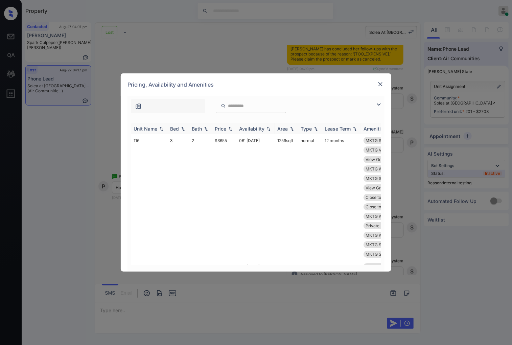
click at [232, 128] on img at bounding box center [230, 128] width 7 height 5
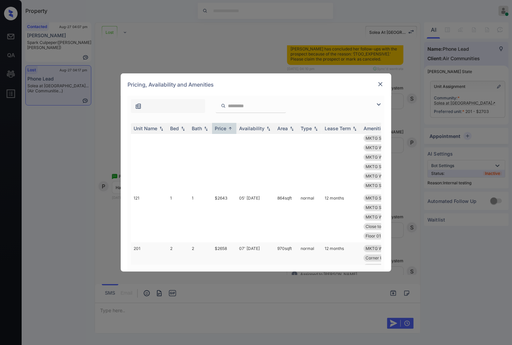
scroll to position [714, 0]
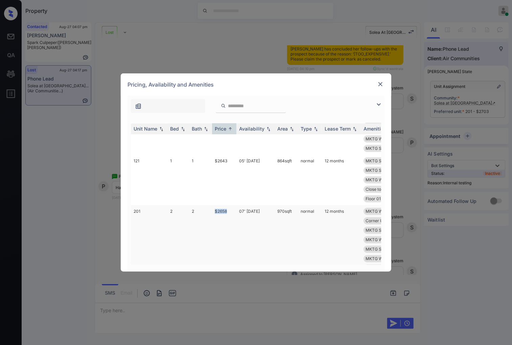
drag, startPoint x: 227, startPoint y: 212, endPoint x: 213, endPoint y: 212, distance: 13.5
click at [213, 212] on td "$2658" at bounding box center [224, 277] width 24 height 145
copy td "$2658"
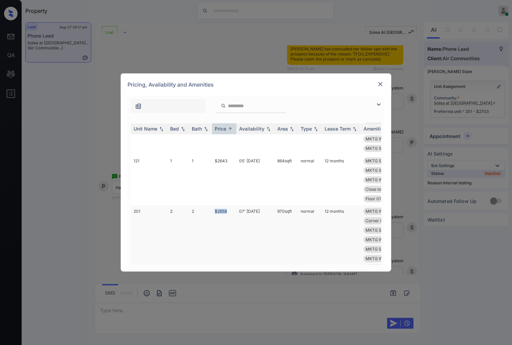
drag, startPoint x: 276, startPoint y: 208, endPoint x: 292, endPoint y: 208, distance: 16.6
click at [292, 208] on td "970 sqft" at bounding box center [286, 277] width 23 height 145
copy td "970 sqft"
click at [379, 83] on img at bounding box center [380, 84] width 7 height 7
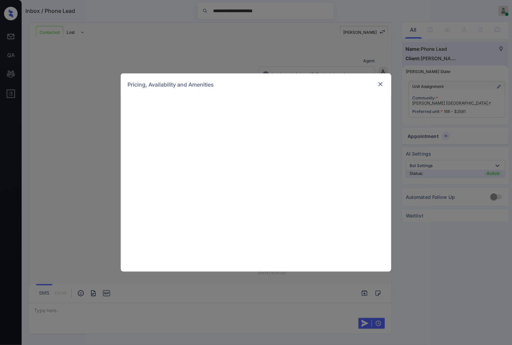
scroll to position [338, 0]
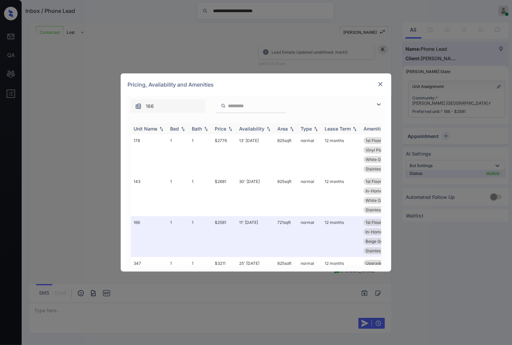
click at [230, 130] on img at bounding box center [230, 128] width 7 height 5
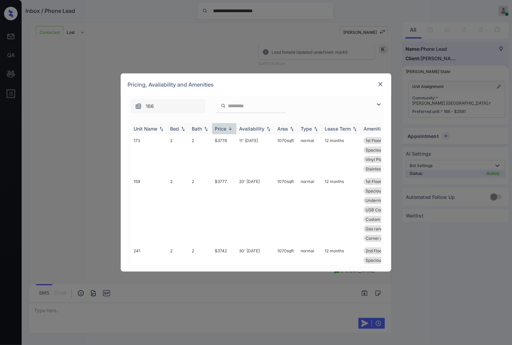
click at [230, 130] on img at bounding box center [230, 128] width 7 height 5
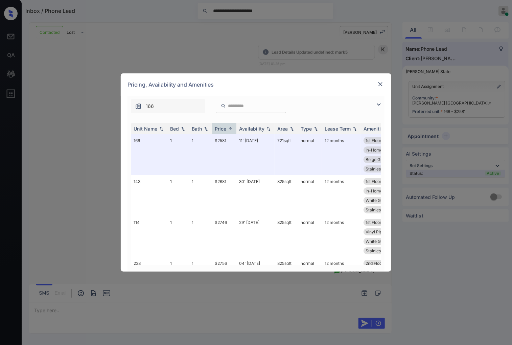
click at [248, 36] on div "**********" at bounding box center [256, 172] width 512 height 345
click at [386, 83] on div "Pricing, Availability and Amenities" at bounding box center [256, 84] width 271 height 22
click at [378, 83] on img at bounding box center [380, 84] width 7 height 7
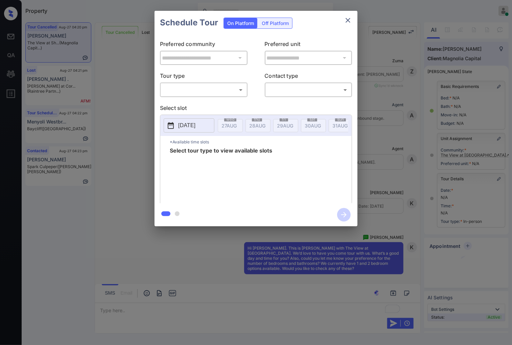
scroll to position [3122, 0]
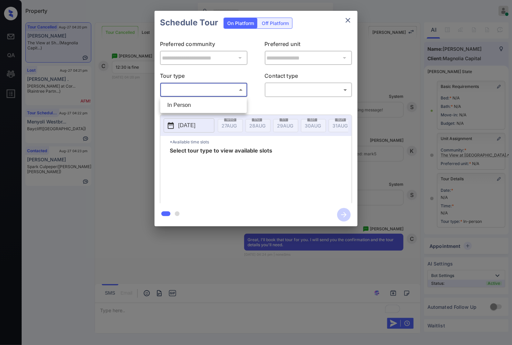
click at [191, 88] on body "Property Caroline Dacanay Online Set yourself offline Set yourself on break Pro…" at bounding box center [256, 172] width 512 height 345
click at [426, 134] on div at bounding box center [256, 172] width 512 height 345
click at [384, 162] on div "**********" at bounding box center [256, 118] width 512 height 237
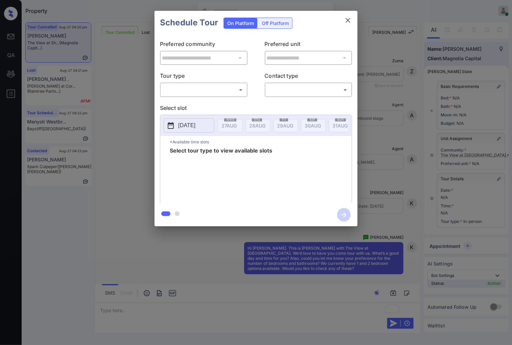
scroll to position [2934, 0]
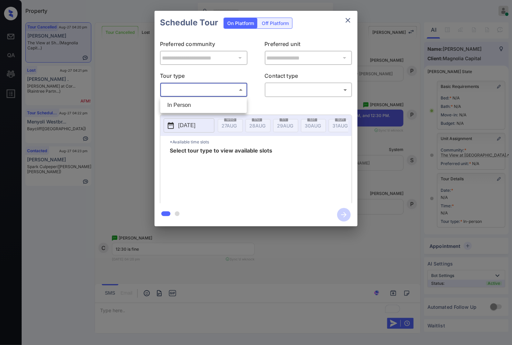
click at [194, 89] on body "Property [PERSON_NAME] Online Set yourself offline Set yourself on break Profil…" at bounding box center [256, 172] width 512 height 345
click at [205, 104] on li "In Person" at bounding box center [203, 105] width 83 height 12
type input "********"
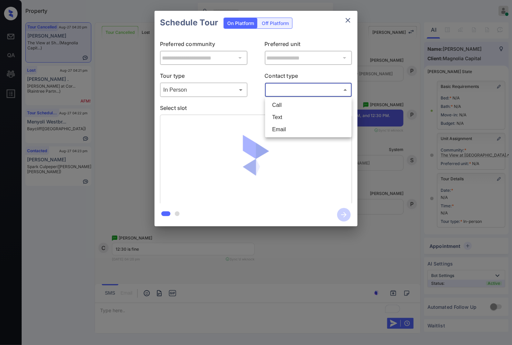
click at [299, 88] on body "Property [PERSON_NAME] Online Set yourself offline Set yourself on break Profil…" at bounding box center [256, 172] width 512 height 345
click at [299, 113] on li "Text" at bounding box center [308, 117] width 83 height 12
type input "****"
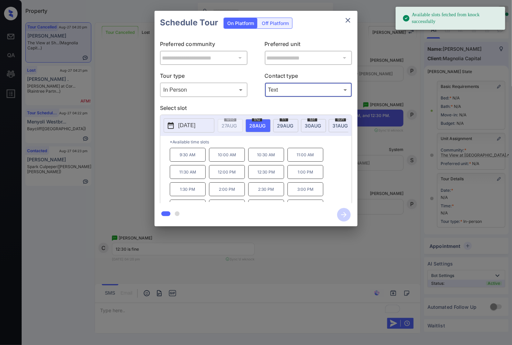
click at [286, 126] on span "[DATE]" at bounding box center [285, 126] width 16 height 6
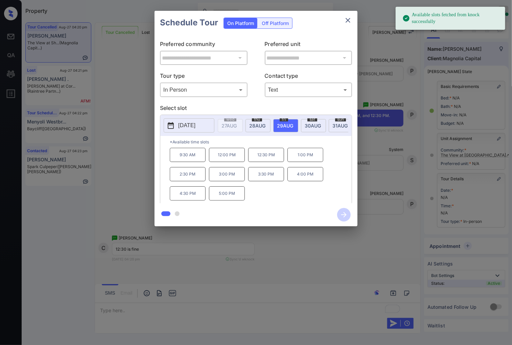
click at [263, 161] on p "12:30 PM" at bounding box center [266, 155] width 36 height 14
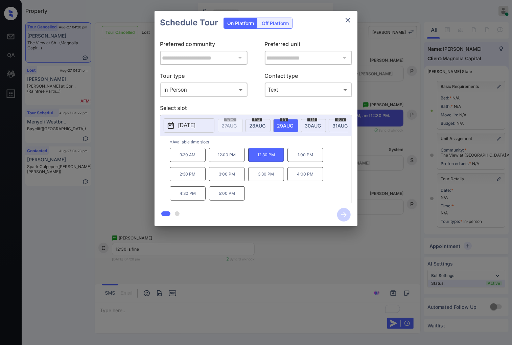
click at [388, 96] on div "**********" at bounding box center [256, 118] width 512 height 237
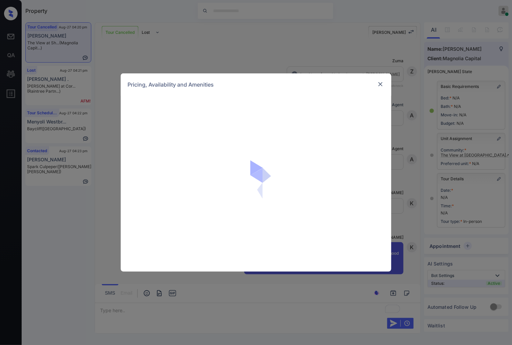
scroll to position [217, 0]
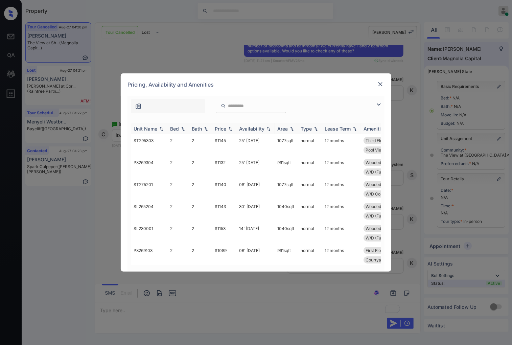
click at [231, 131] on div "Price" at bounding box center [224, 129] width 19 height 6
click at [229, 143] on td "$907" at bounding box center [224, 145] width 24 height 22
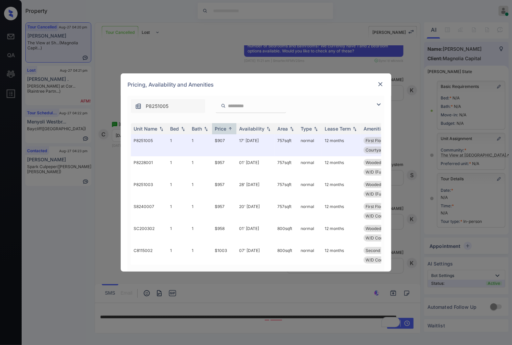
click at [379, 83] on img at bounding box center [380, 84] width 7 height 7
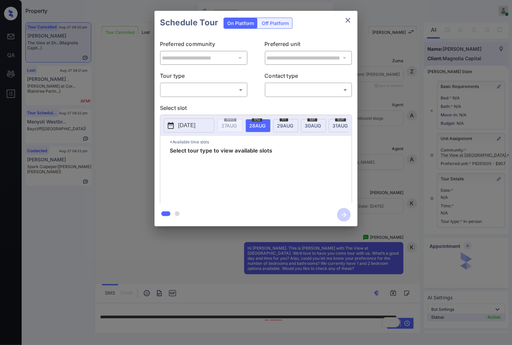
scroll to position [217, 0]
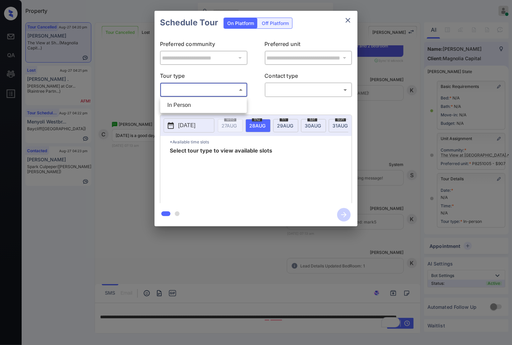
click at [225, 88] on body "Property Caroline Dacanay Online Set yourself offline Set yourself on break Pro…" at bounding box center [256, 172] width 512 height 345
click at [227, 100] on li "In Person" at bounding box center [203, 105] width 83 height 12
type input "********"
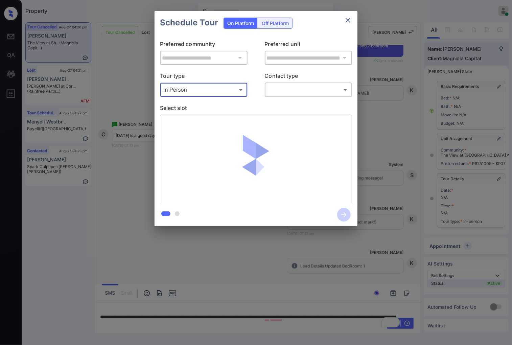
click at [281, 92] on body "Property Caroline Dacanay Online Set yourself offline Set yourself on break Pro…" at bounding box center [256, 172] width 512 height 345
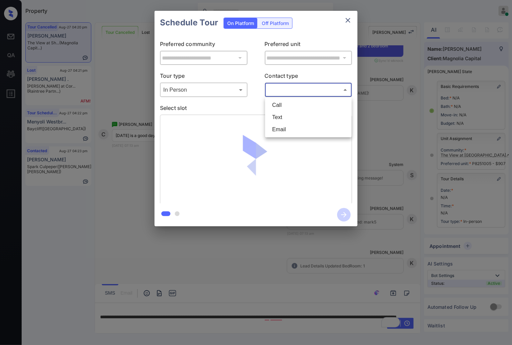
click at [278, 115] on li "Text" at bounding box center [308, 117] width 83 height 12
type input "****"
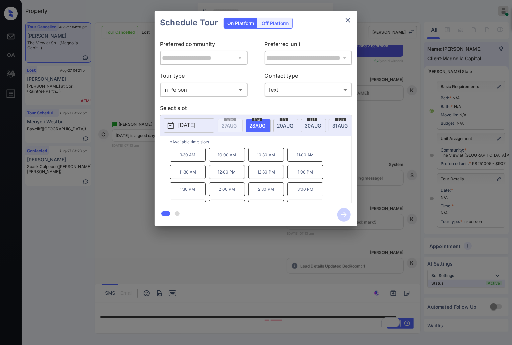
click at [291, 128] on div "fri 29 AUG" at bounding box center [285, 125] width 25 height 13
click at [265, 161] on p "12:30 PM" at bounding box center [266, 155] width 36 height 14
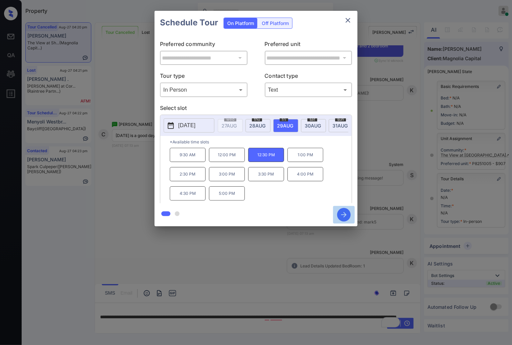
click at [348, 215] on icon "button" at bounding box center [344, 215] width 14 height 14
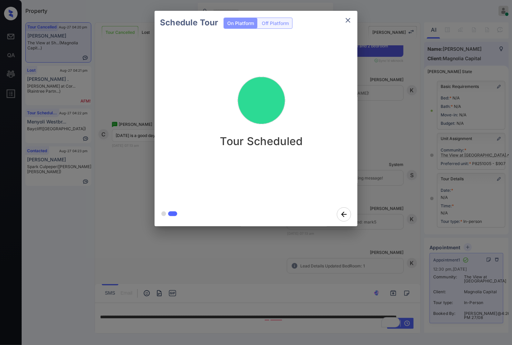
click at [130, 159] on div "Schedule Tour On Platform Off Platform Tour Scheduled" at bounding box center [256, 118] width 512 height 237
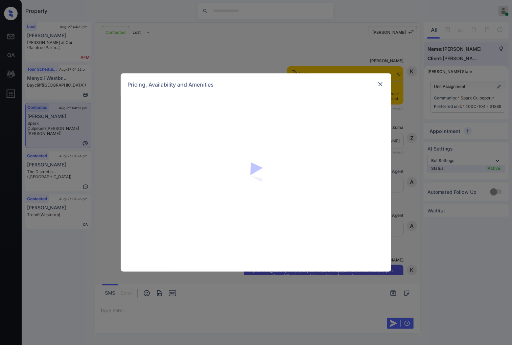
scroll to position [1253, 0]
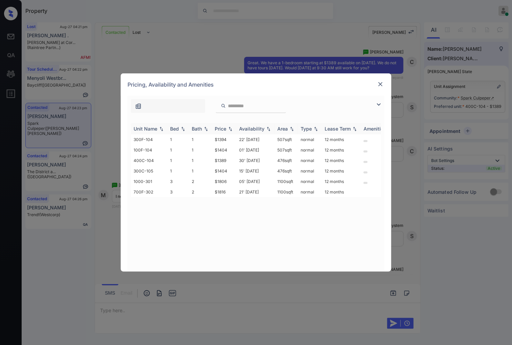
click at [231, 128] on img at bounding box center [230, 128] width 7 height 5
drag, startPoint x: 229, startPoint y: 181, endPoint x: 210, endPoint y: 182, distance: 19.3
click at [210, 182] on tr "1000-301 3 2 $1806 05' [DATE] sqft normal 12 months" at bounding box center [307, 181] width 353 height 10
copy tr "$1806"
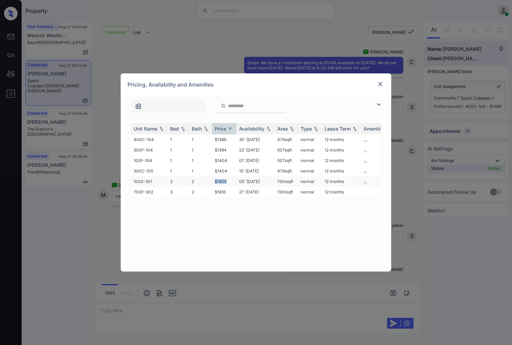
click at [222, 182] on td "$1806" at bounding box center [224, 181] width 24 height 10
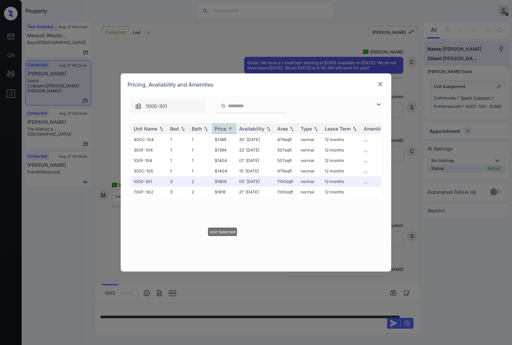
click at [376, 85] on div at bounding box center [380, 84] width 8 height 8
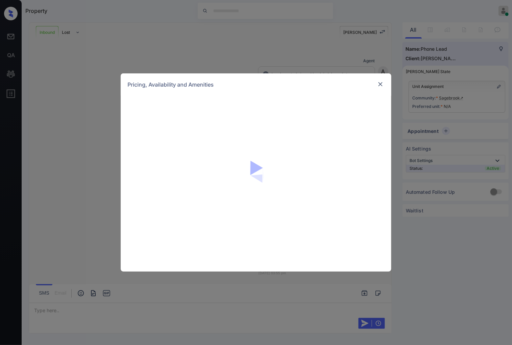
scroll to position [80, 0]
click at [372, 152] on div at bounding box center [256, 184] width 271 height 176
click at [351, 123] on div at bounding box center [256, 184] width 271 height 176
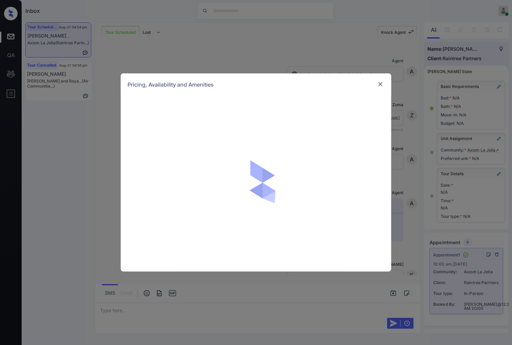
scroll to position [2080, 0]
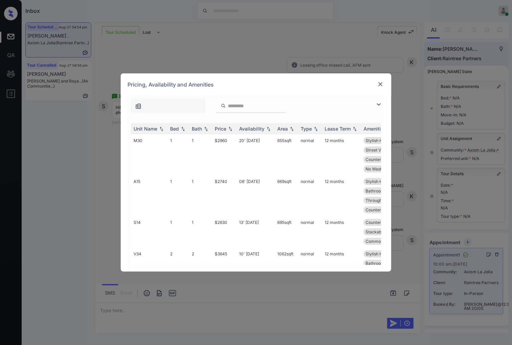
paste input "***"
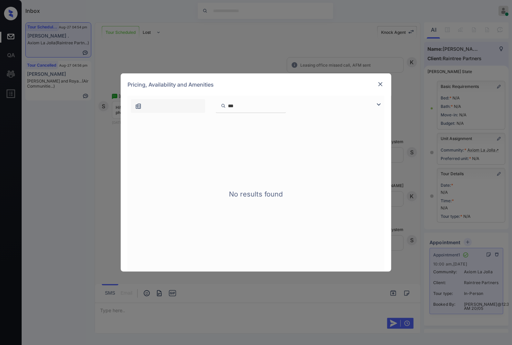
type input "***"
click at [378, 83] on img at bounding box center [380, 84] width 7 height 7
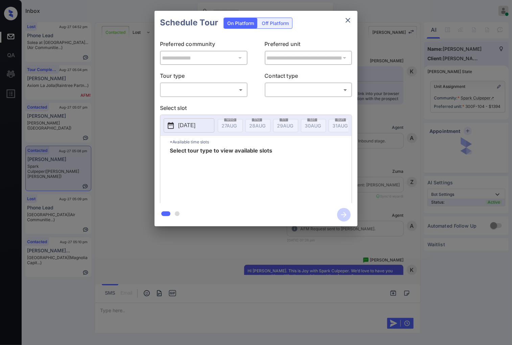
scroll to position [1795, 0]
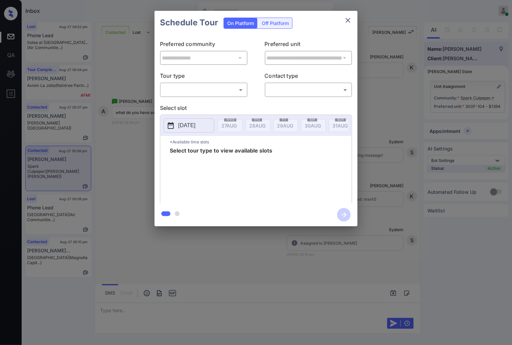
click at [221, 92] on body "Inbox [PERSON_NAME] Online Set yourself offline Set yourself on break Profile S…" at bounding box center [256, 172] width 512 height 345
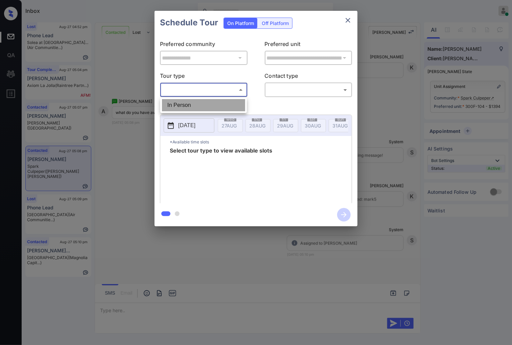
click at [222, 102] on li "In Person" at bounding box center [203, 105] width 83 height 12
type input "********"
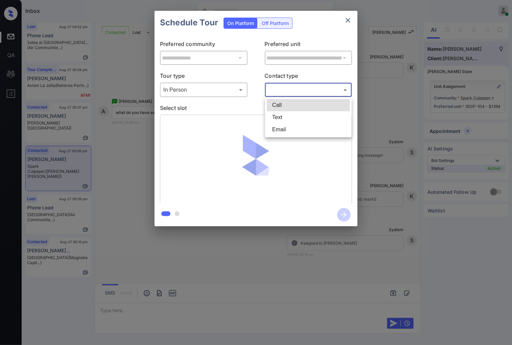
click at [282, 89] on body "Inbox Caroline Dacanay Online Set yourself offline Set yourself on break Profil…" at bounding box center [256, 172] width 512 height 345
click at [283, 117] on li "Text" at bounding box center [308, 117] width 83 height 12
type input "****"
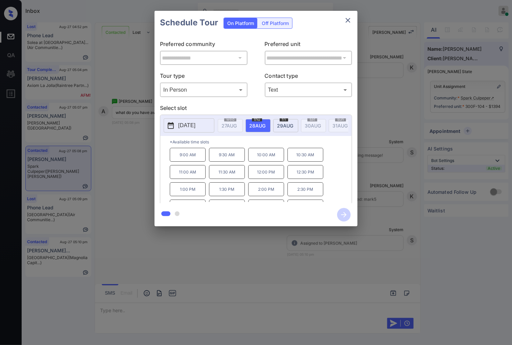
scroll to position [29, 0]
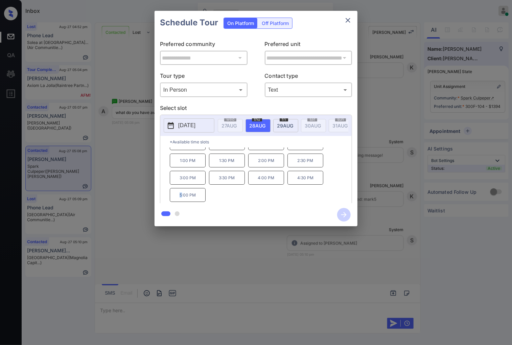
click at [180, 200] on p "5:00 PM" at bounding box center [188, 195] width 36 height 14
drag, startPoint x: 197, startPoint y: 201, endPoint x: 179, endPoint y: 202, distance: 17.9
click at [179, 202] on p "5:00 PM" at bounding box center [188, 195] width 36 height 14
copy p "5:00 PM"
click at [226, 263] on div at bounding box center [256, 172] width 512 height 345
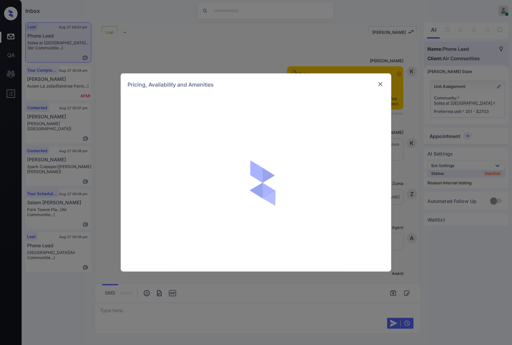
scroll to position [2914, 0]
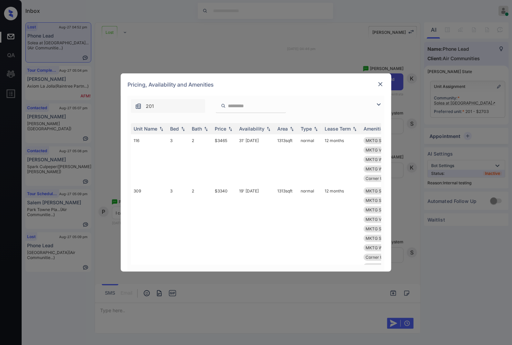
click at [376, 84] on div at bounding box center [380, 84] width 8 height 8
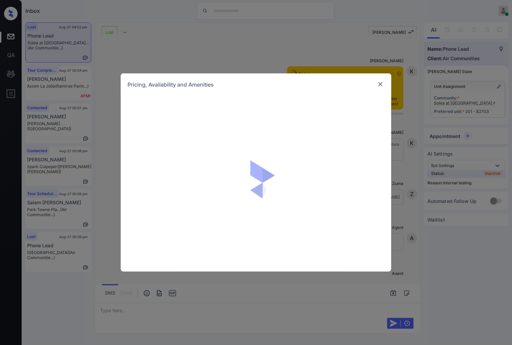
scroll to position [3064, 0]
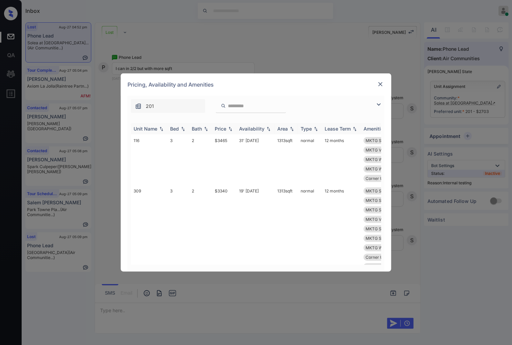
click at [231, 128] on img at bounding box center [230, 128] width 7 height 5
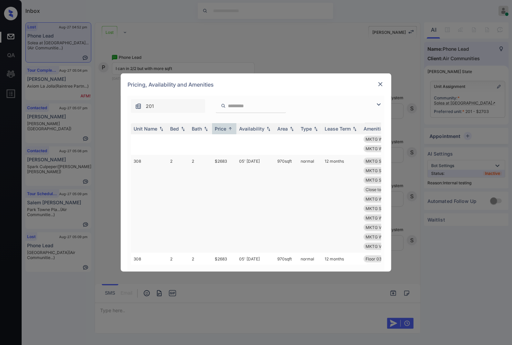
scroll to position [1277, 0]
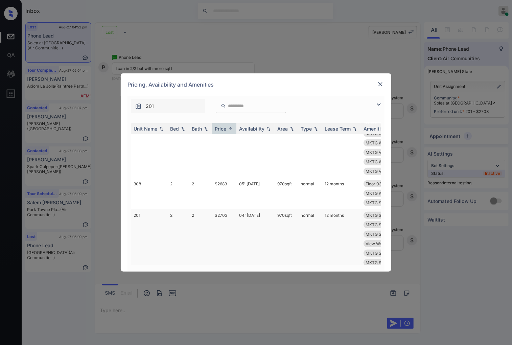
click at [224, 213] on td "$2703" at bounding box center [224, 262] width 24 height 107
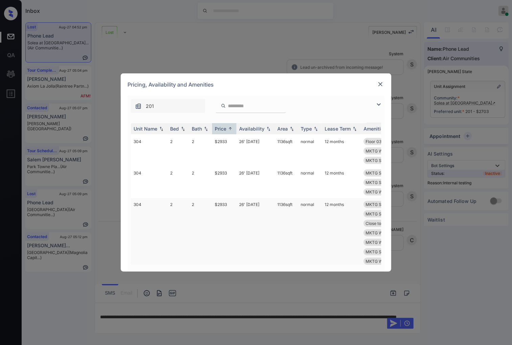
scroll to position [2480, 0]
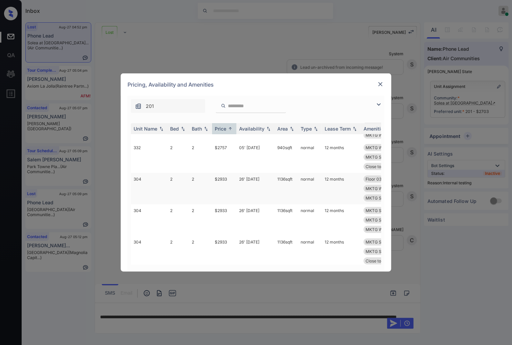
click at [223, 177] on td "$2933" at bounding box center [224, 188] width 24 height 31
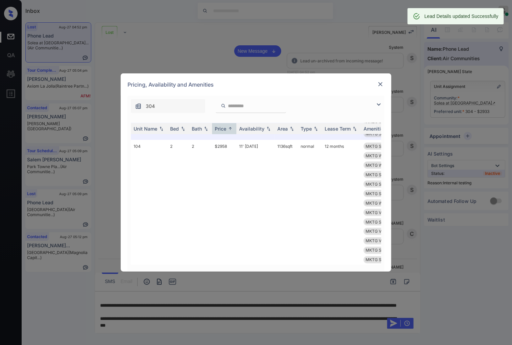
scroll to position [2743, 0]
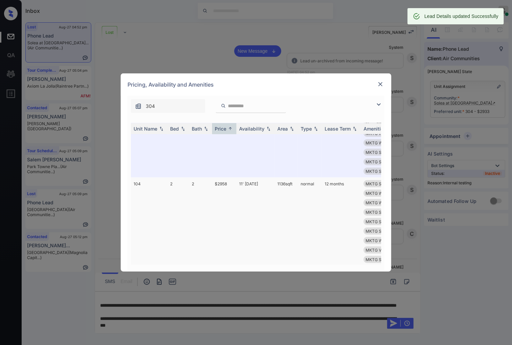
click at [228, 182] on td "$2958" at bounding box center [224, 241] width 24 height 126
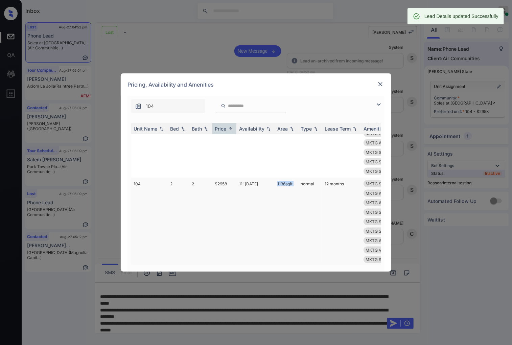
drag, startPoint x: 298, startPoint y: 179, endPoint x: 276, endPoint y: 178, distance: 21.7
click at [276, 178] on tr "104 2 2 $2958 11' Oct 25 1136 sqft normal 12 months MKTG Shower Til... MKTG Was…" at bounding box center [307, 241] width 353 height 126
copy td "1136 sqft"
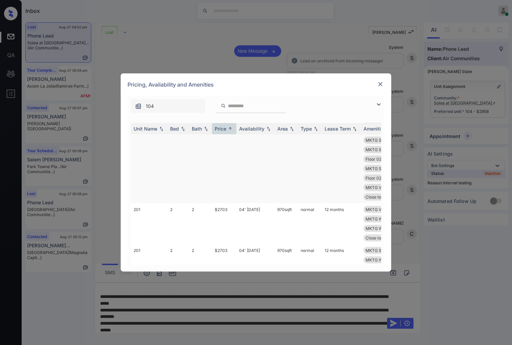
scroll to position [1315, 0]
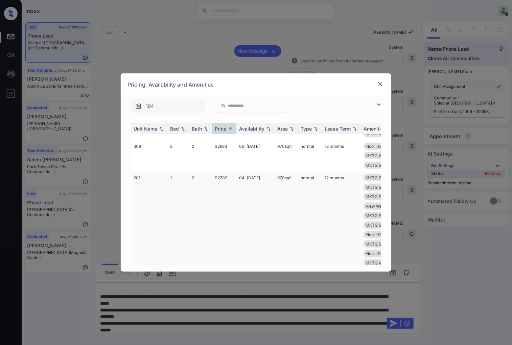
drag, startPoint x: 296, startPoint y: 180, endPoint x: 276, endPoint y: 179, distance: 20.0
click at [276, 179] on td "970 sqft" at bounding box center [286, 224] width 23 height 107
copy td "970 sqft"
click at [379, 81] on img at bounding box center [380, 84] width 7 height 7
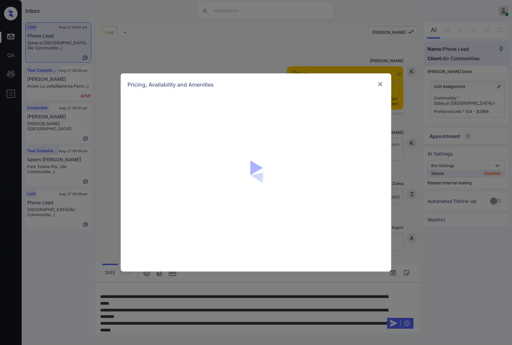
scroll to position [3197, 0]
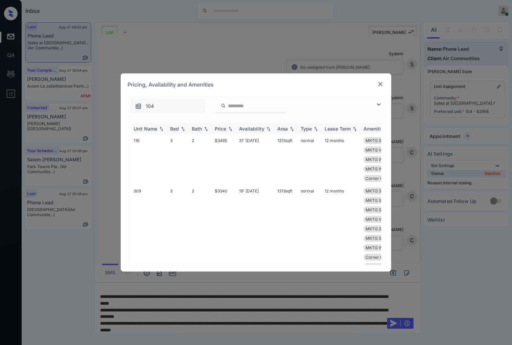
click at [230, 126] on img at bounding box center [230, 128] width 7 height 5
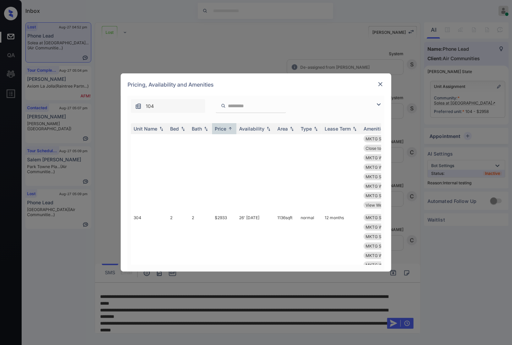
scroll to position [2706, 0]
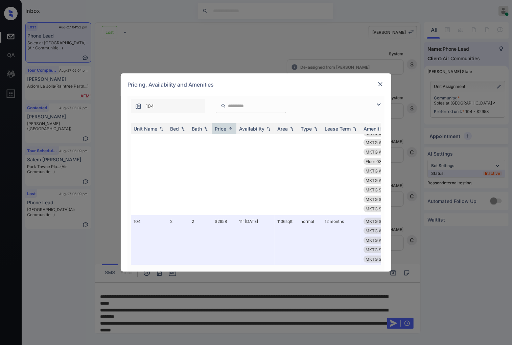
click at [380, 83] on img at bounding box center [380, 84] width 7 height 7
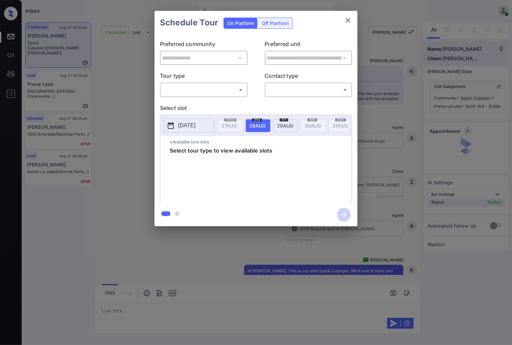
scroll to position [2247, 0]
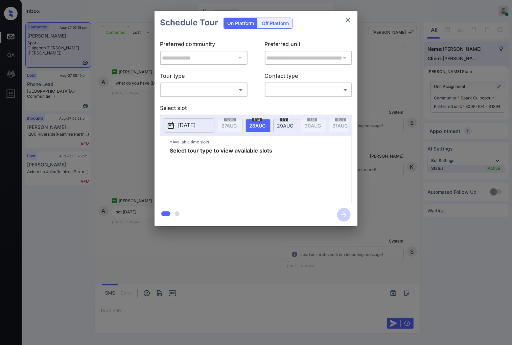
click at [242, 85] on body "Inbox Caroline Dacanay Online Set yourself offline Set yourself on break Profil…" at bounding box center [256, 172] width 512 height 345
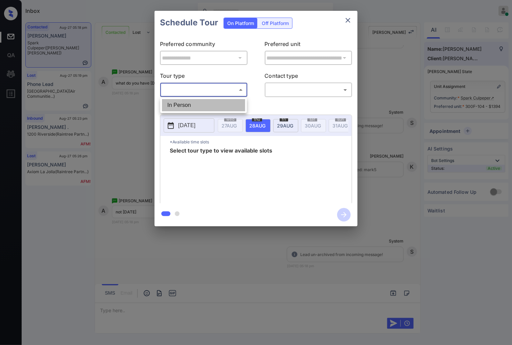
click at [235, 104] on li "In Person" at bounding box center [203, 105] width 83 height 12
type input "********"
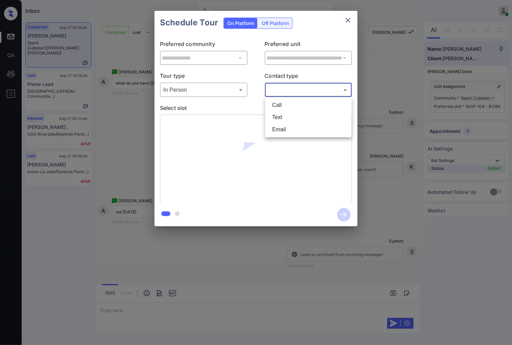
click at [293, 87] on body "Inbox Caroline Dacanay Online Set yourself offline Set yourself on break Profil…" at bounding box center [256, 172] width 512 height 345
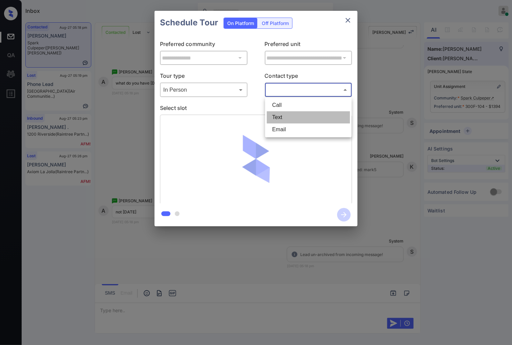
click at [290, 117] on li "Text" at bounding box center [308, 117] width 83 height 12
type input "****"
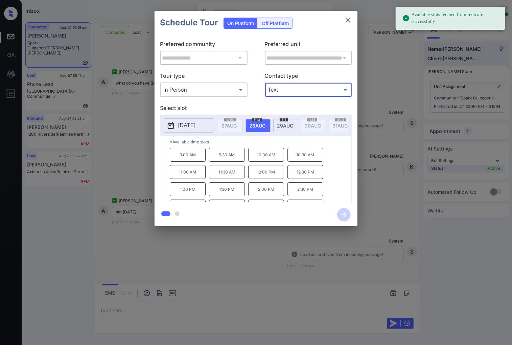
click at [292, 123] on span "29 AUG" at bounding box center [285, 126] width 16 height 6
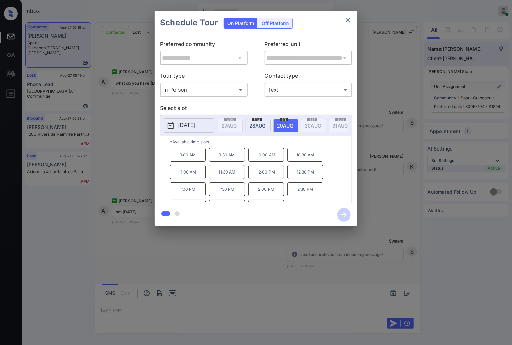
scroll to position [11, 0]
click at [125, 266] on div at bounding box center [256, 172] width 512 height 345
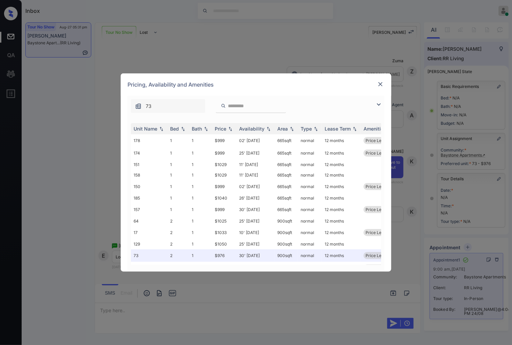
scroll to position [134, 0]
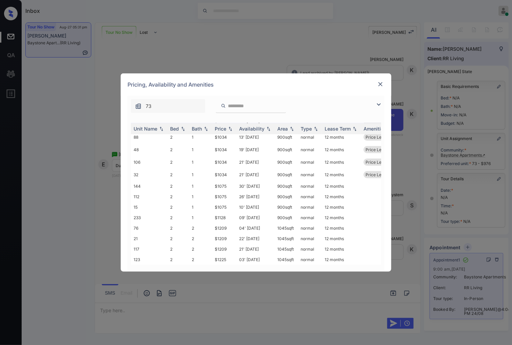
click at [380, 82] on img at bounding box center [380, 84] width 7 height 7
